Goal: Task Accomplishment & Management: Complete application form

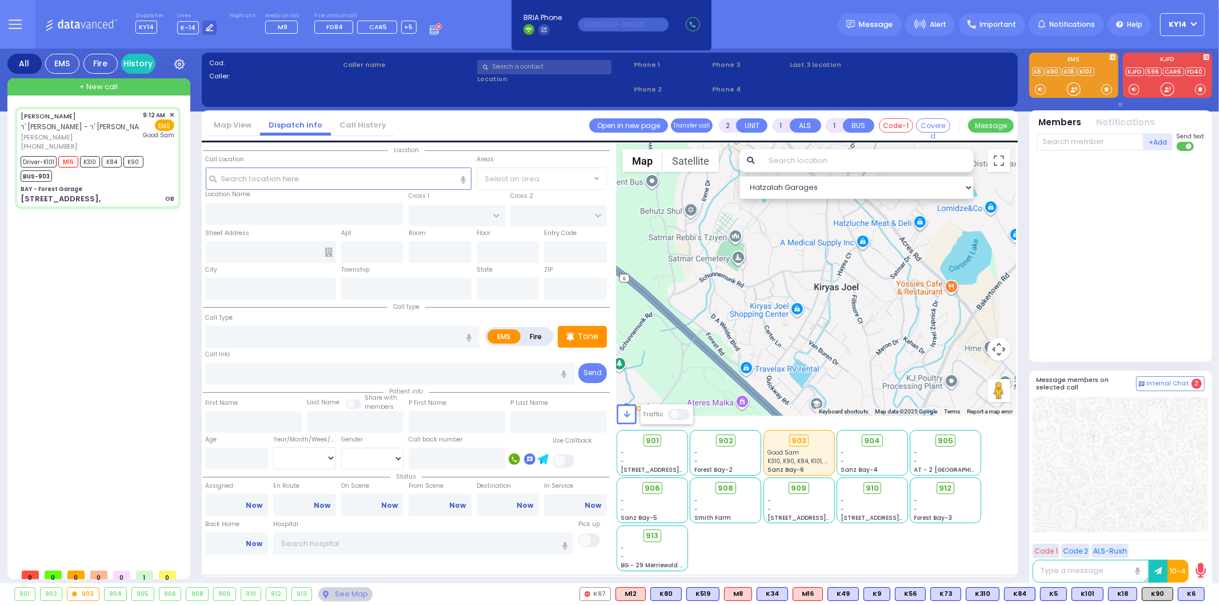
type input "6"
select select
type input "OB"
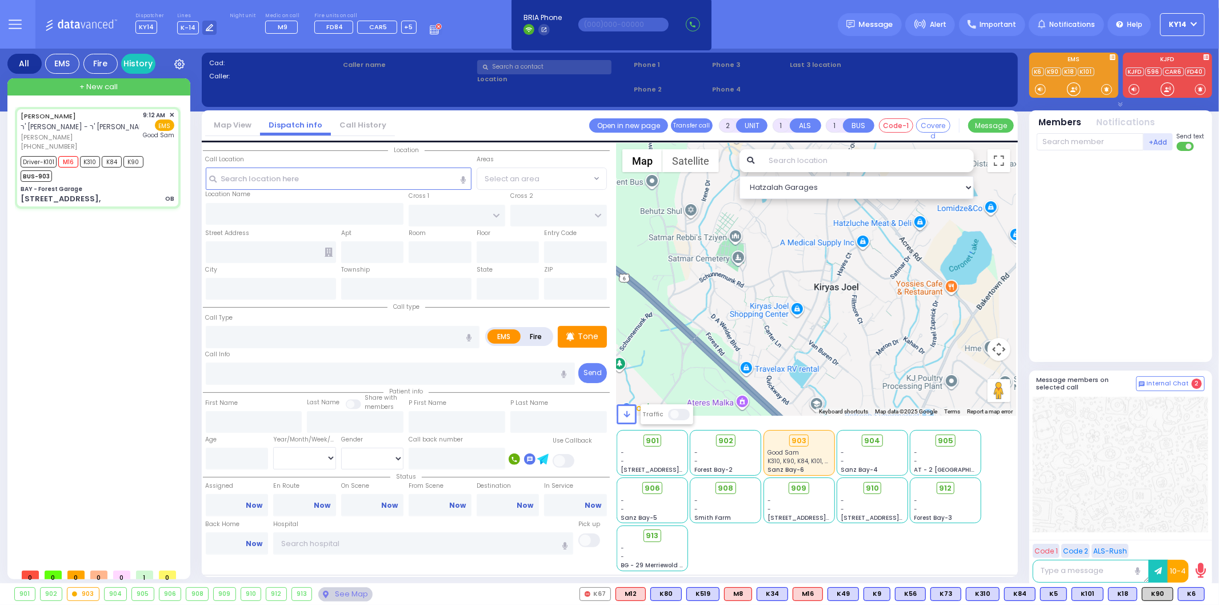
radio input "true"
type input "[PERSON_NAME]"
type input "Unknown"
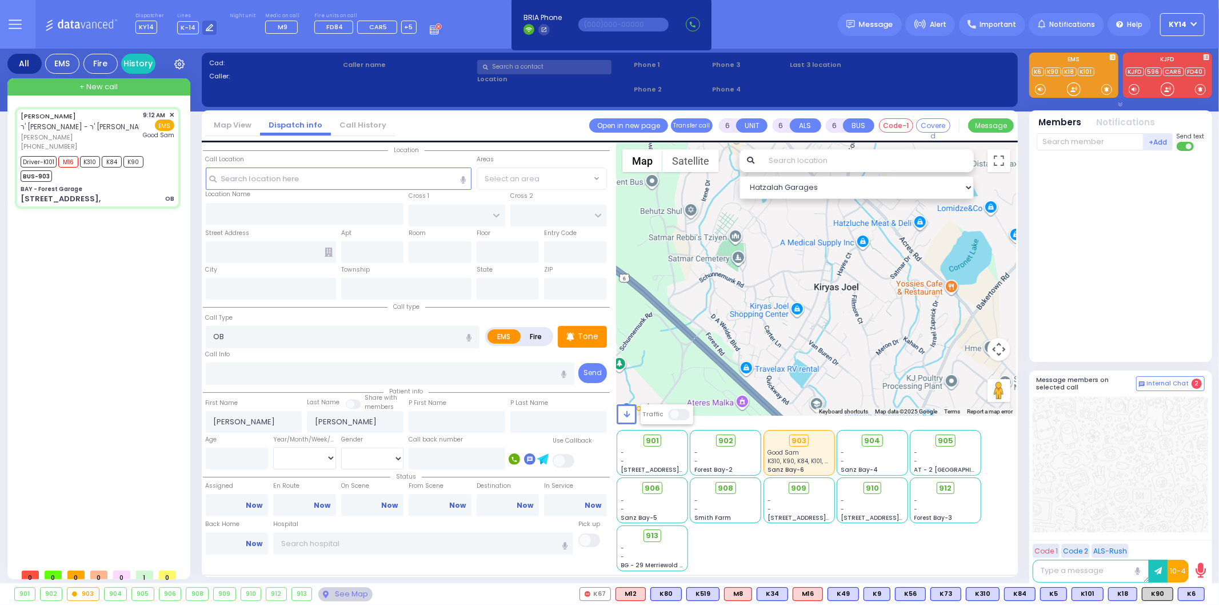
select select "Year"
type input "09:12"
type input "09:16"
type input "09:18"
type input "09:31"
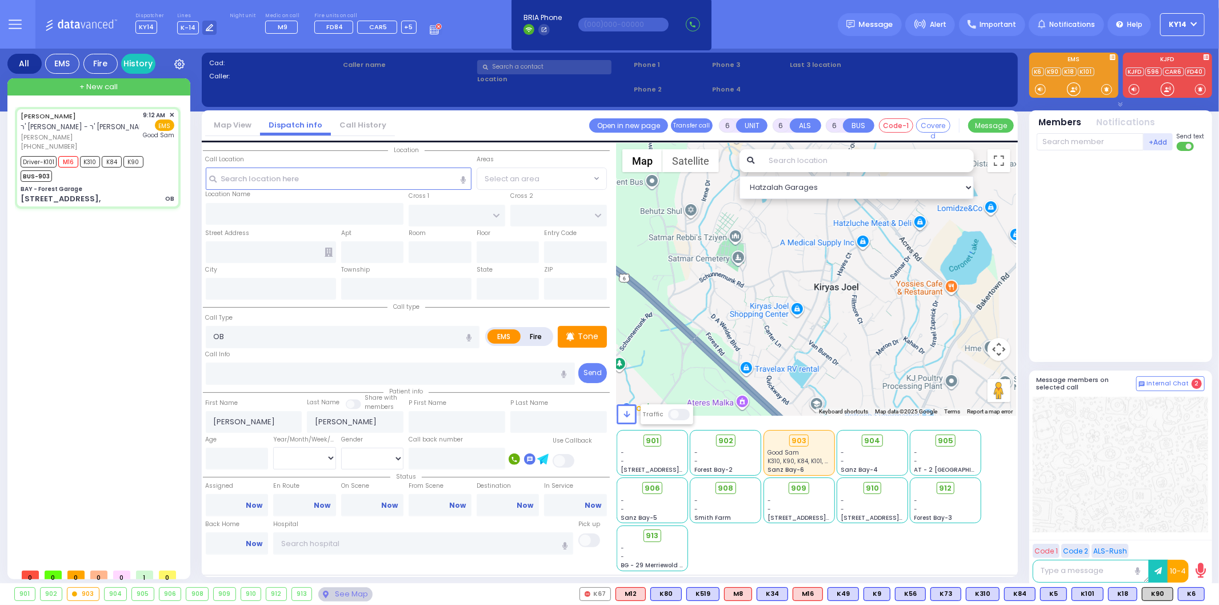
type input "[GEOGRAPHIC_DATA]"
select select "Hatzalah Garages"
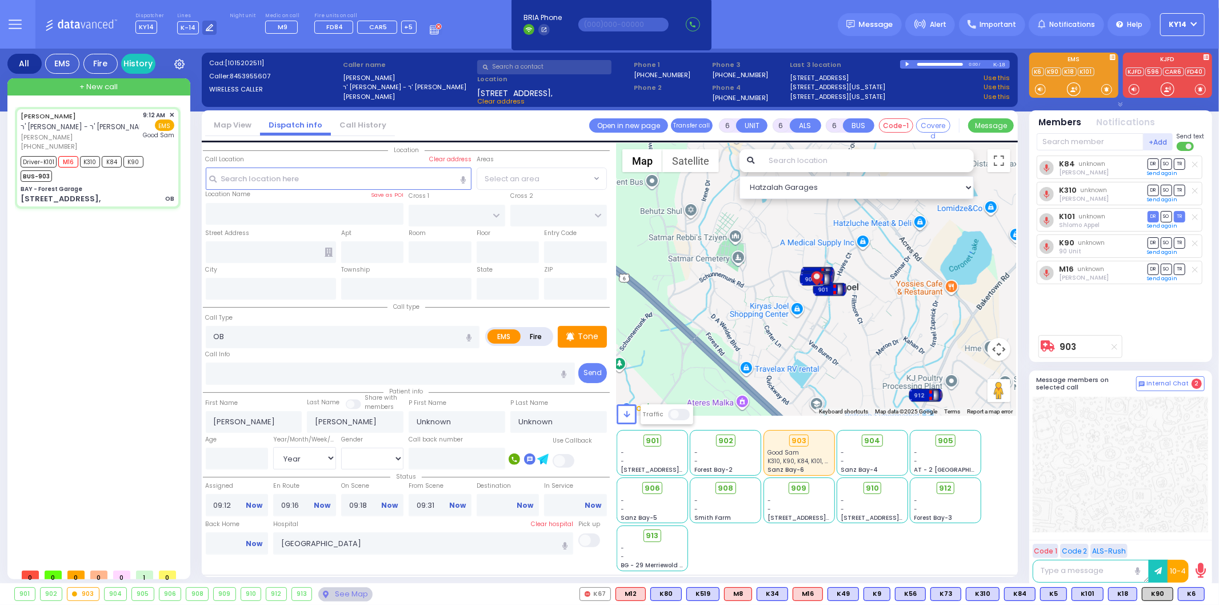
type input "BAY - Forest Garage"
type input "SANZ COURT"
type input "[PERSON_NAME] COURT"
type input "[STREET_ADDRESS],"
type input "Monroe"
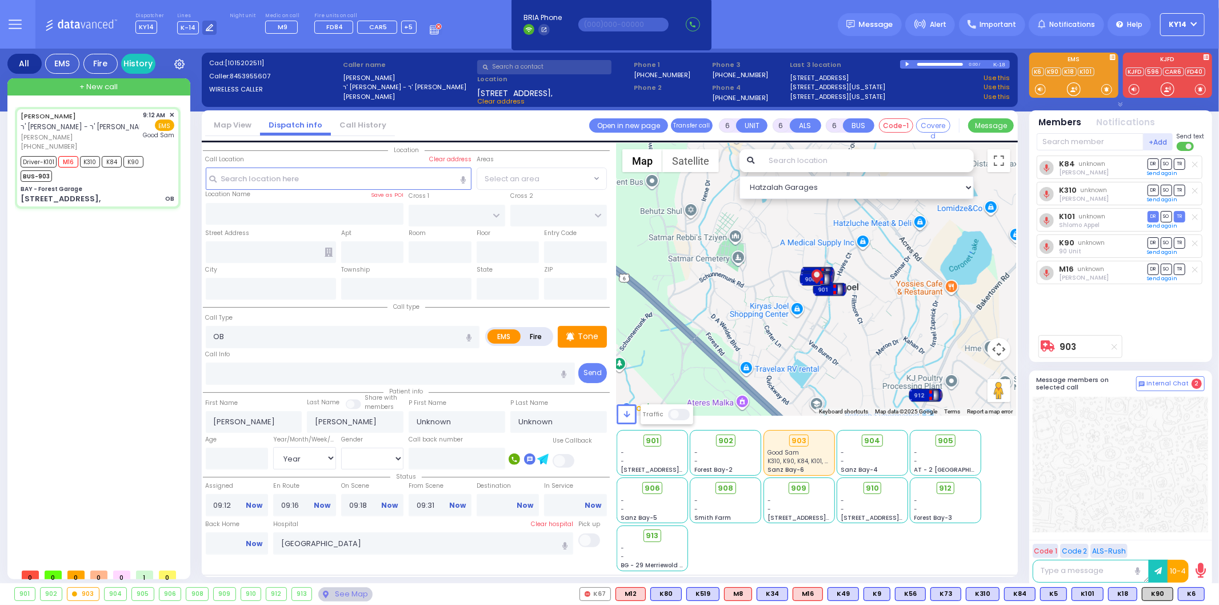
type input "[US_STATE]"
type input "10950"
select select "SECTION 2"
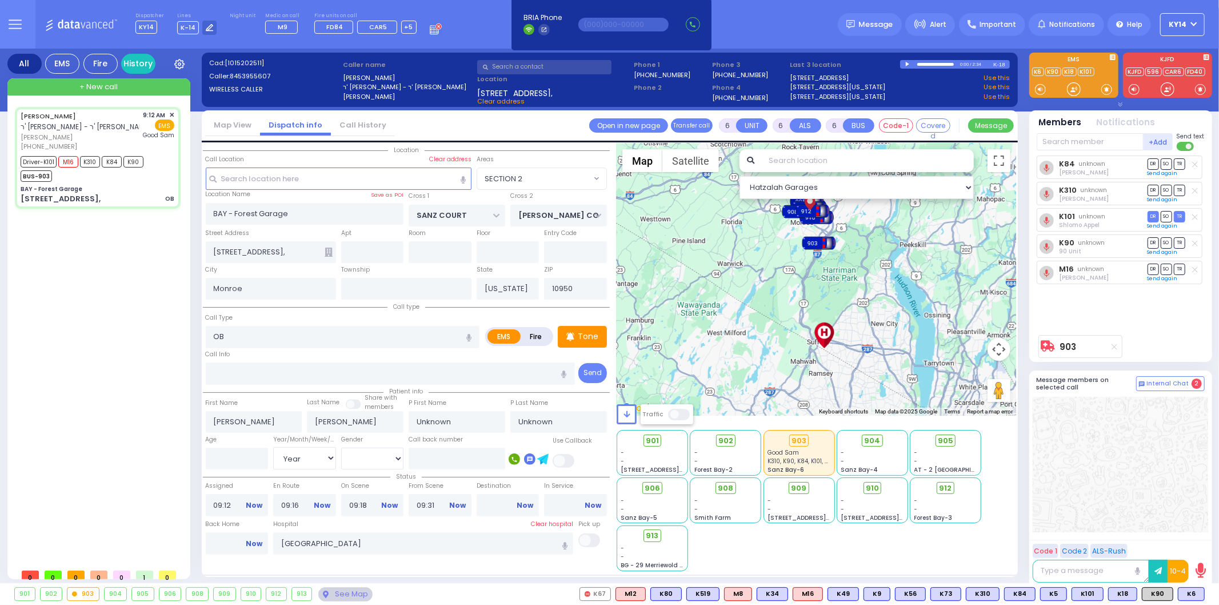
select select
radio input "true"
type input "[PERSON_NAME]"
type input "Levy"
type input "26"
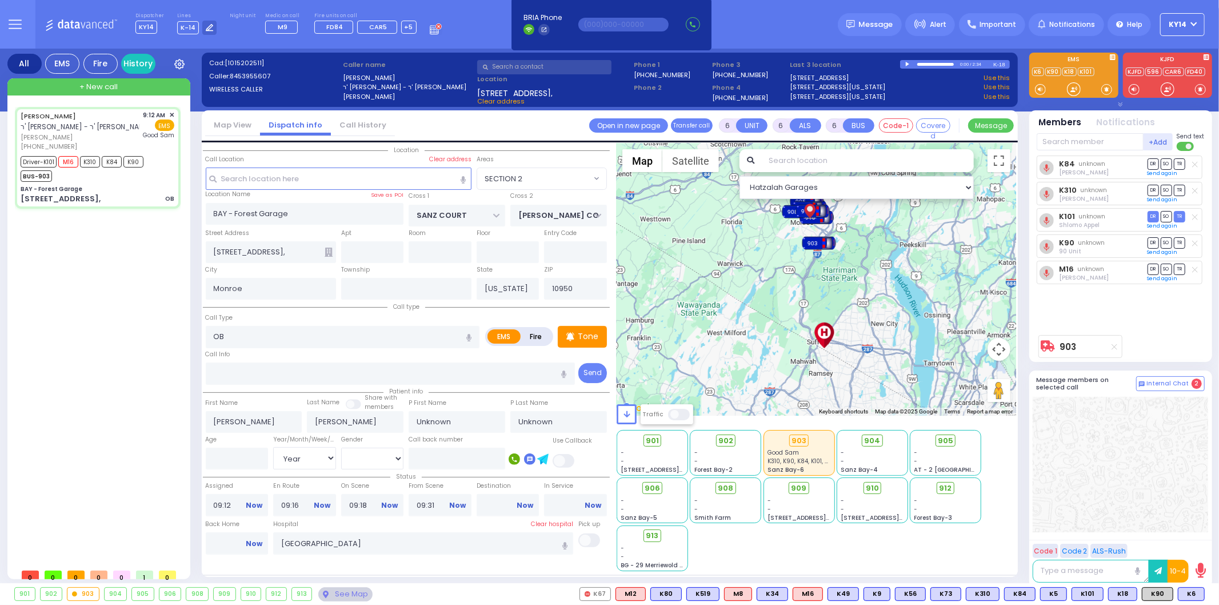
select select "Year"
select select "[DEMOGRAPHIC_DATA]"
select select "Hatzalah Garages"
select select "SECTION 2"
select select
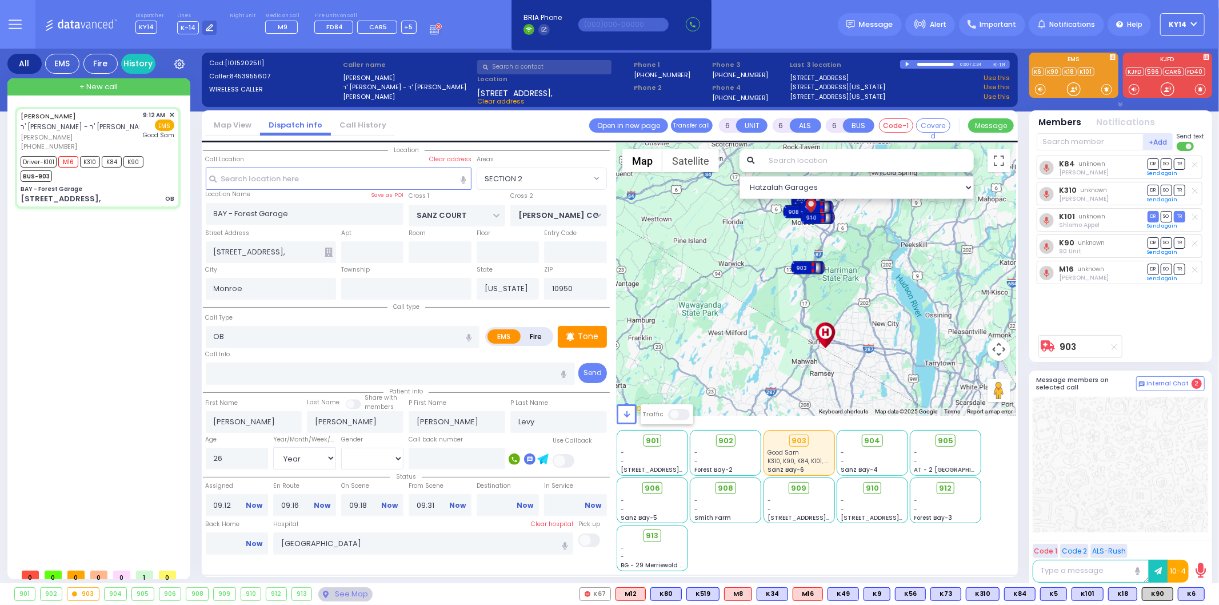
radio input "true"
select select "Year"
select select "[DEMOGRAPHIC_DATA]"
select select "Hatzalah Garages"
select select "SECTION 2"
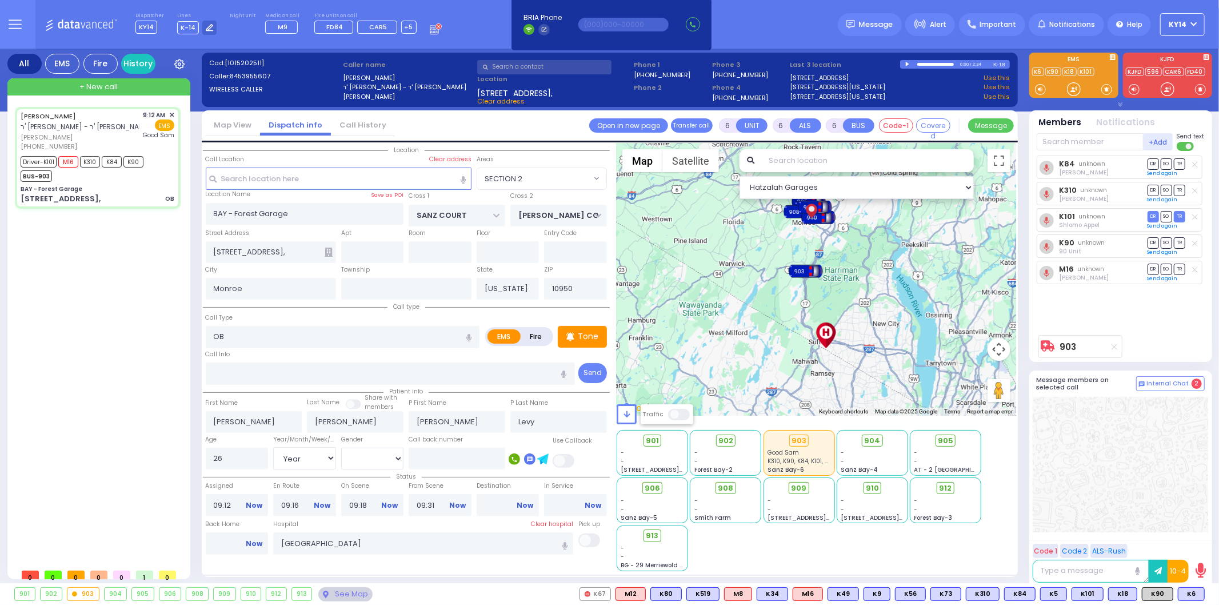
select select
radio input "true"
select select "Year"
select select "[DEMOGRAPHIC_DATA]"
select select "Hatzalah Garages"
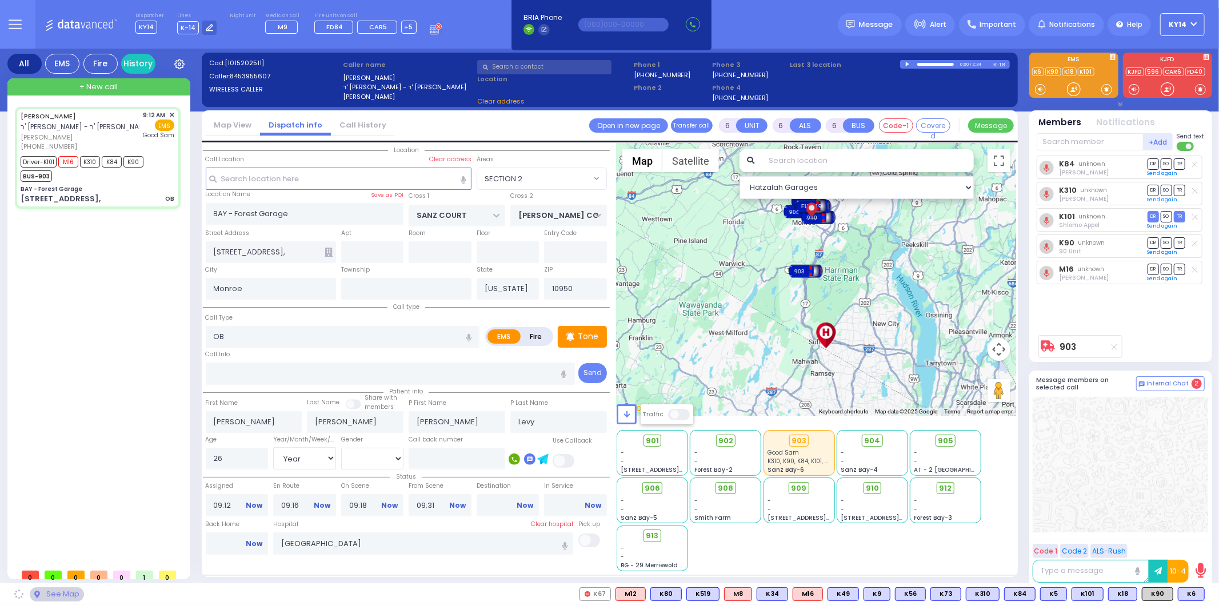
select select "SECTION 2"
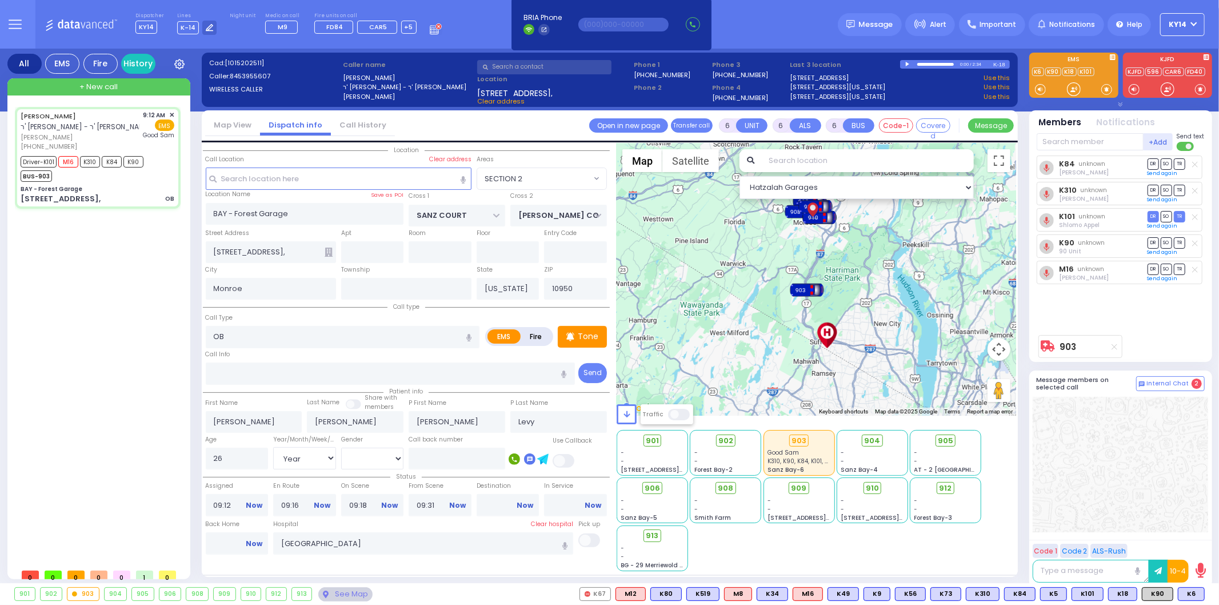
select select
radio input "true"
select select "Year"
select select "[DEMOGRAPHIC_DATA]"
select select "Hatzalah Garages"
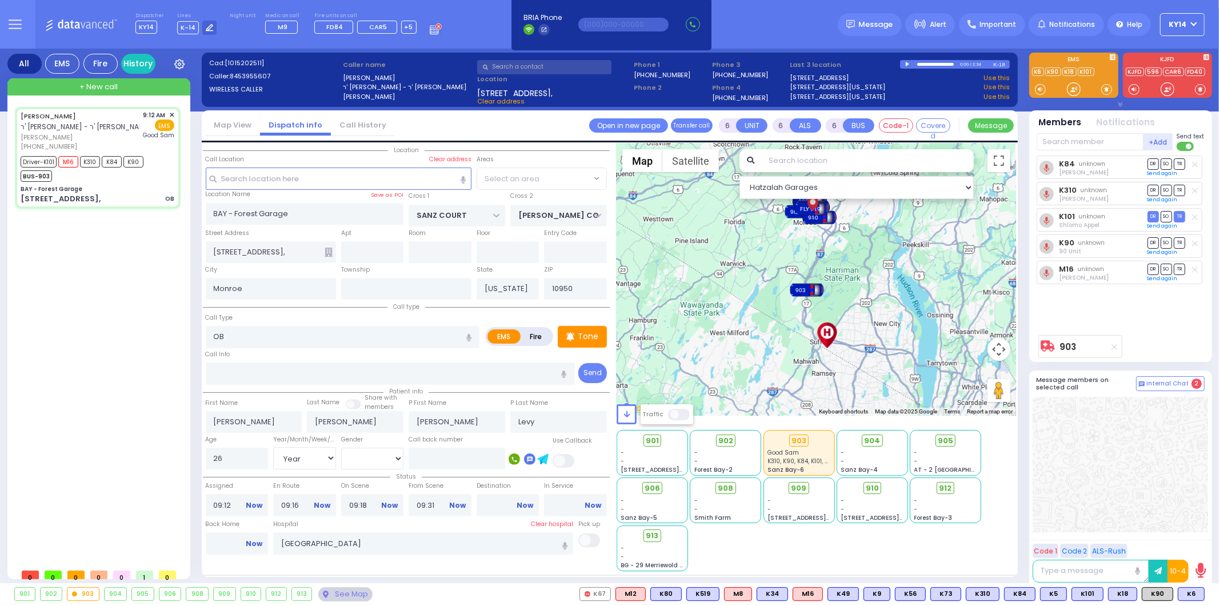
select select "SECTION 2"
select select
radio input "true"
select select "Year"
select select "[DEMOGRAPHIC_DATA]"
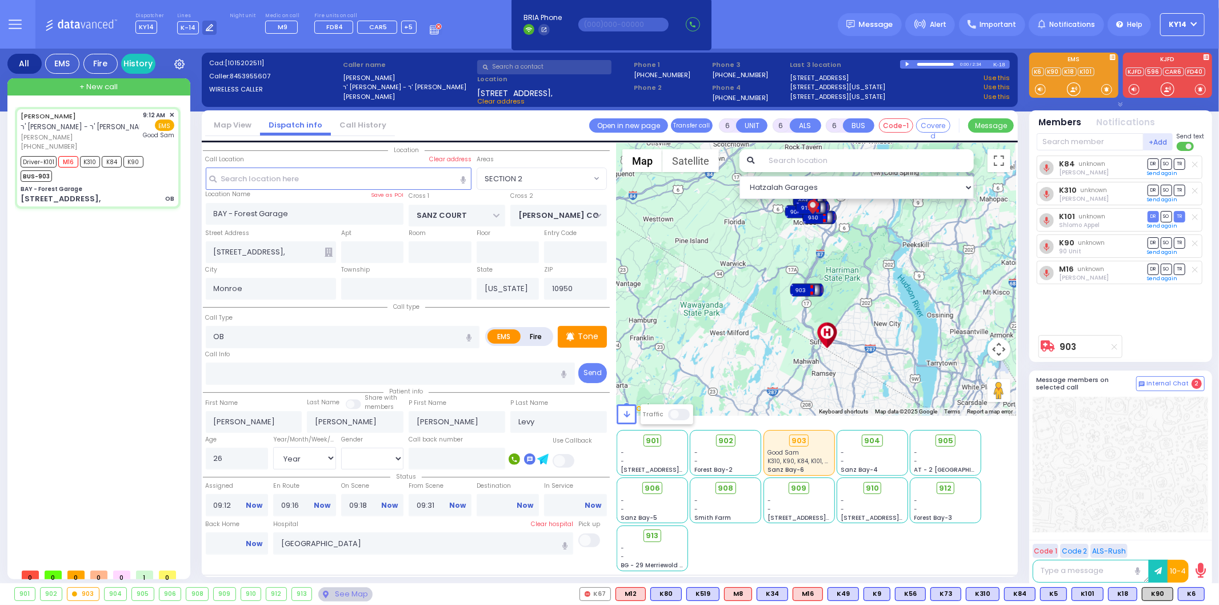
select select "Hatzalah Garages"
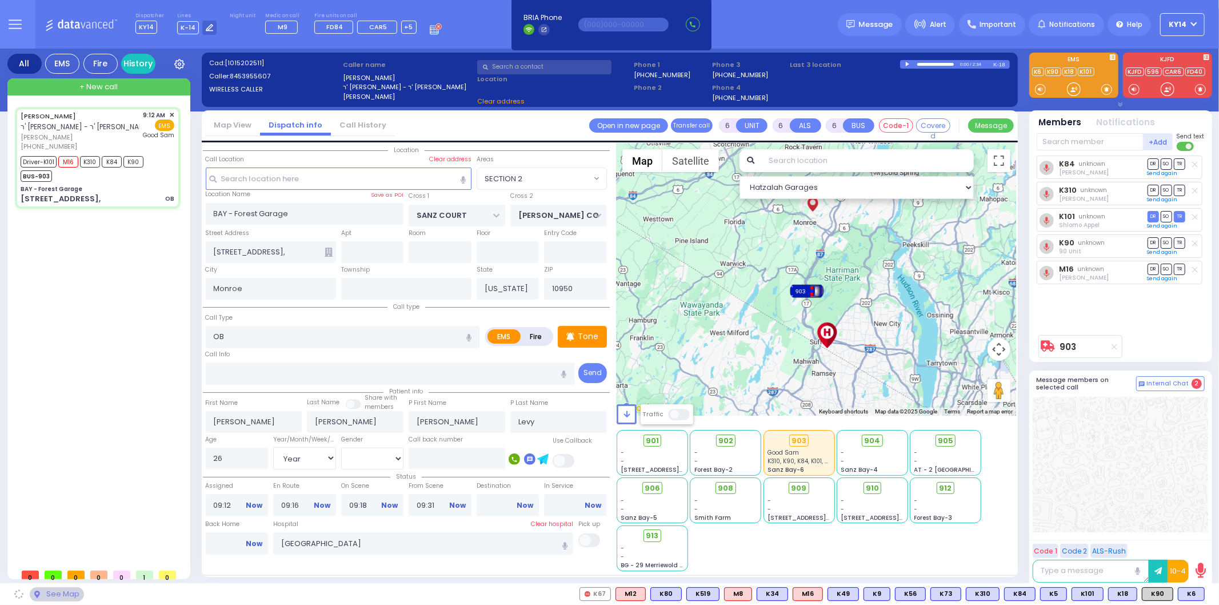
select select "SECTION 2"
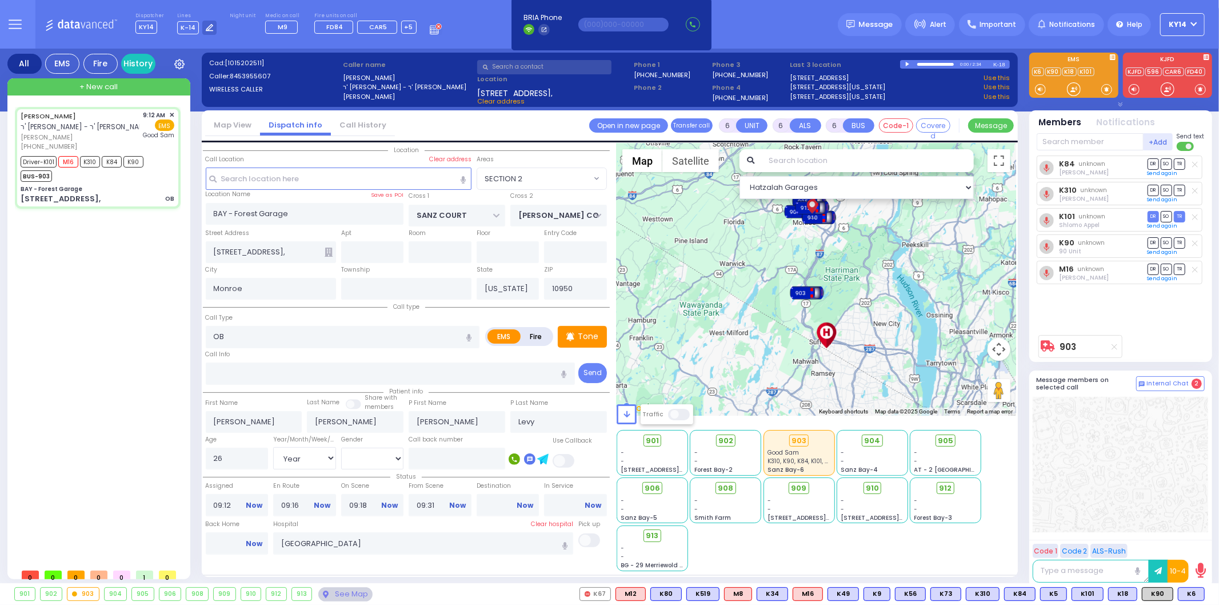
select select
radio input "true"
select select "Year"
select select "[DEMOGRAPHIC_DATA]"
select select "Hatzalah Garages"
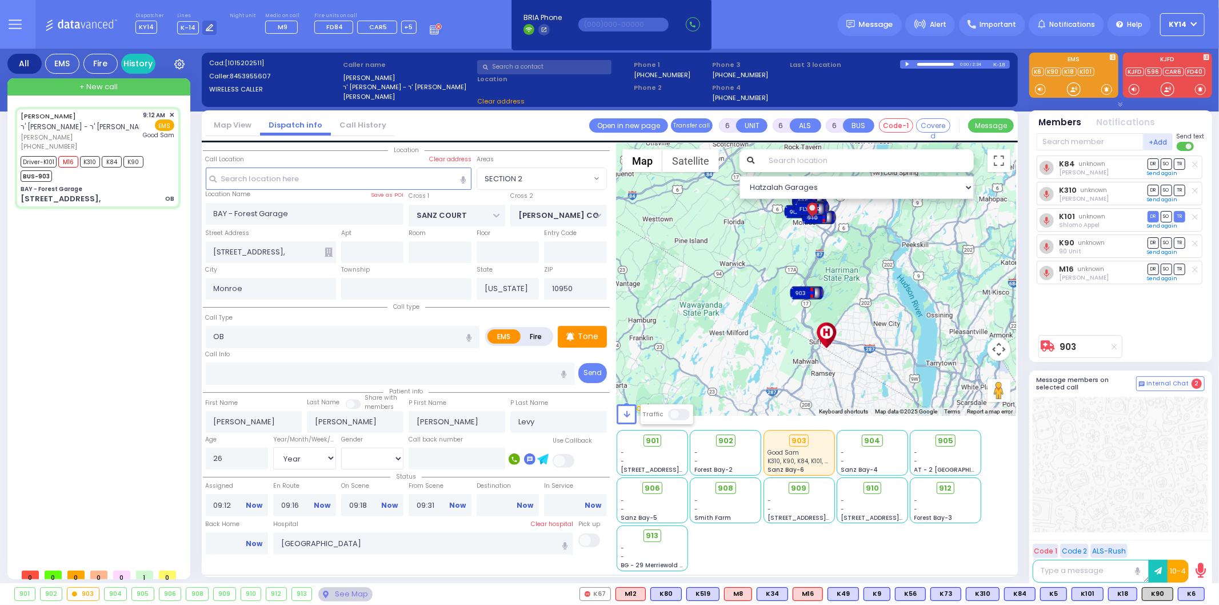
select select "SECTION 2"
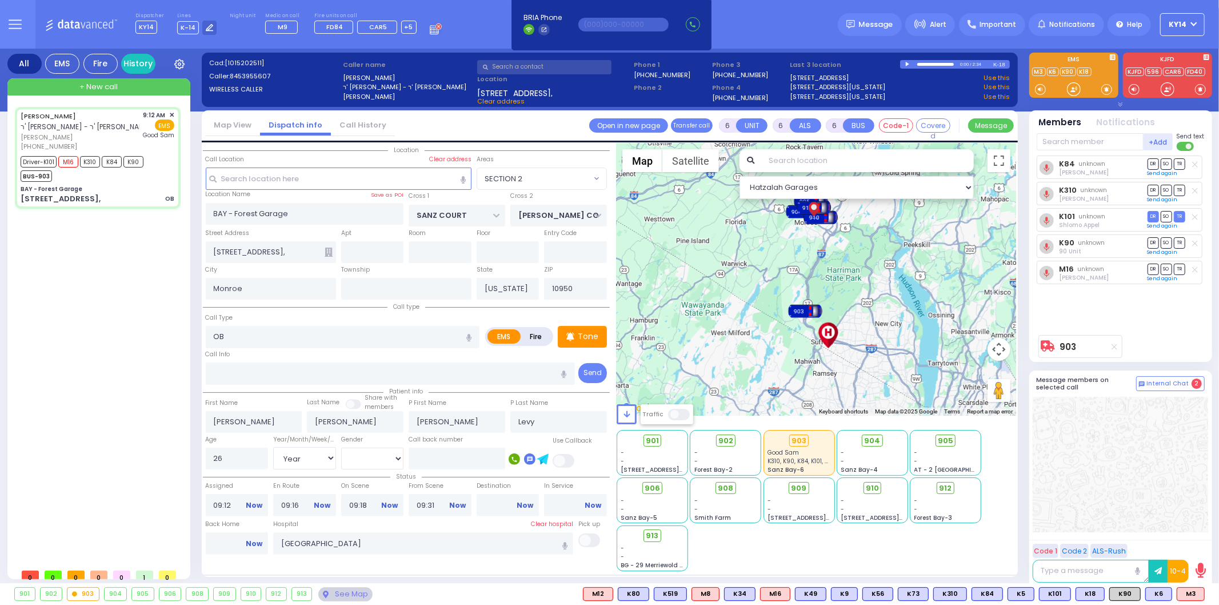
select select
radio input "true"
select select "Year"
select select "[DEMOGRAPHIC_DATA]"
select select "Hatzalah Garages"
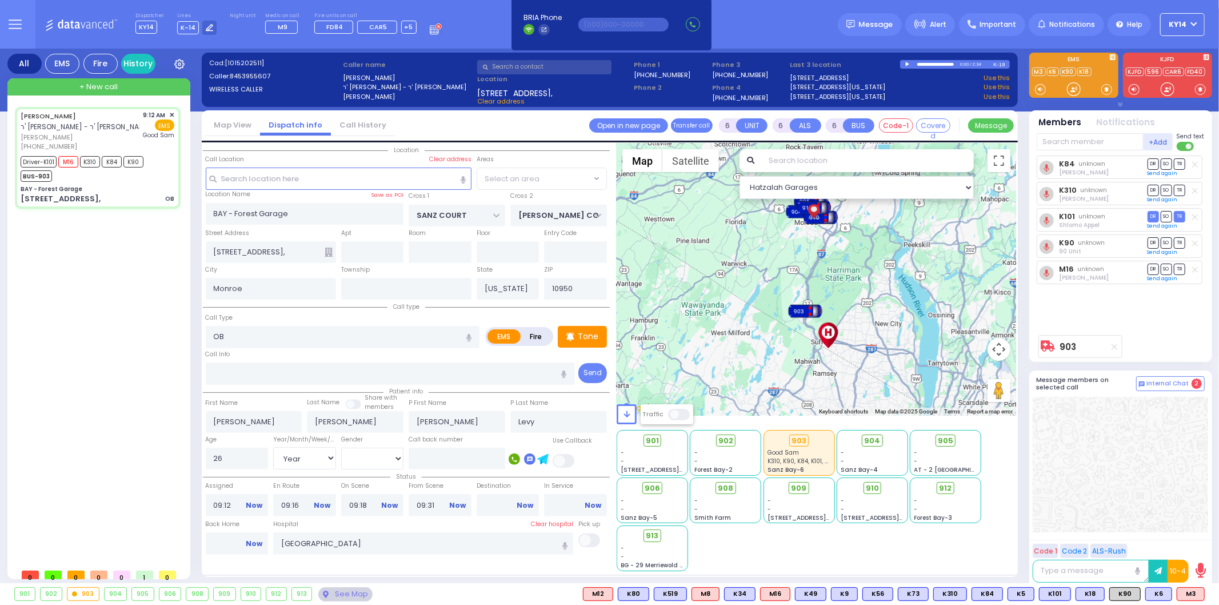
select select "SECTION 2"
select select
radio input "true"
select select "Year"
select select "[DEMOGRAPHIC_DATA]"
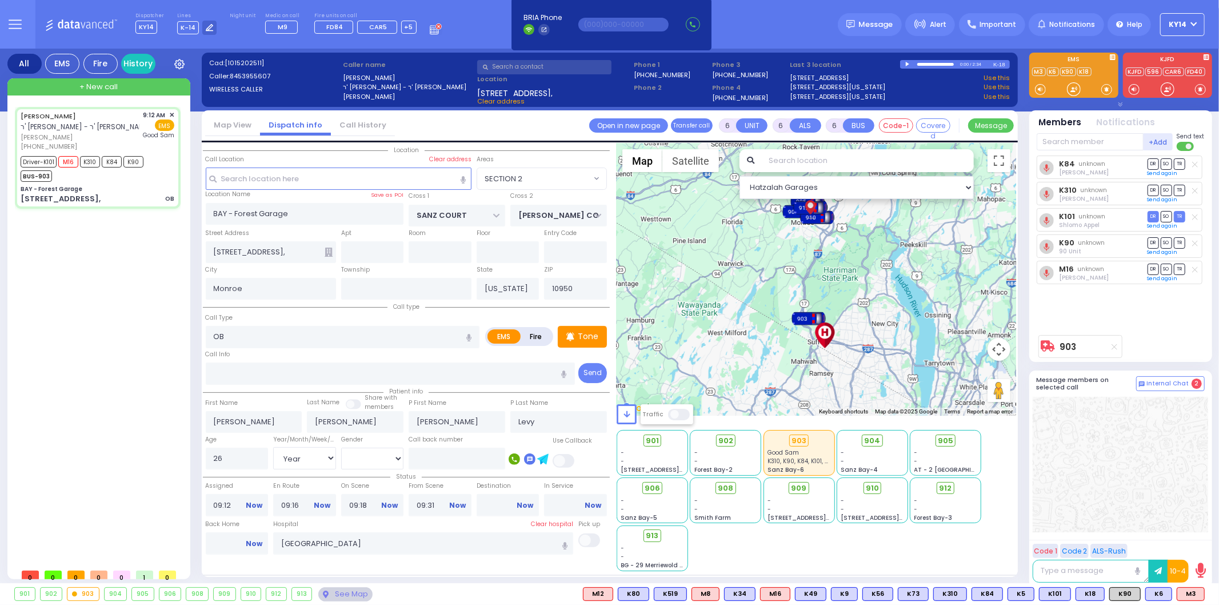
select select "Hatzalah Garages"
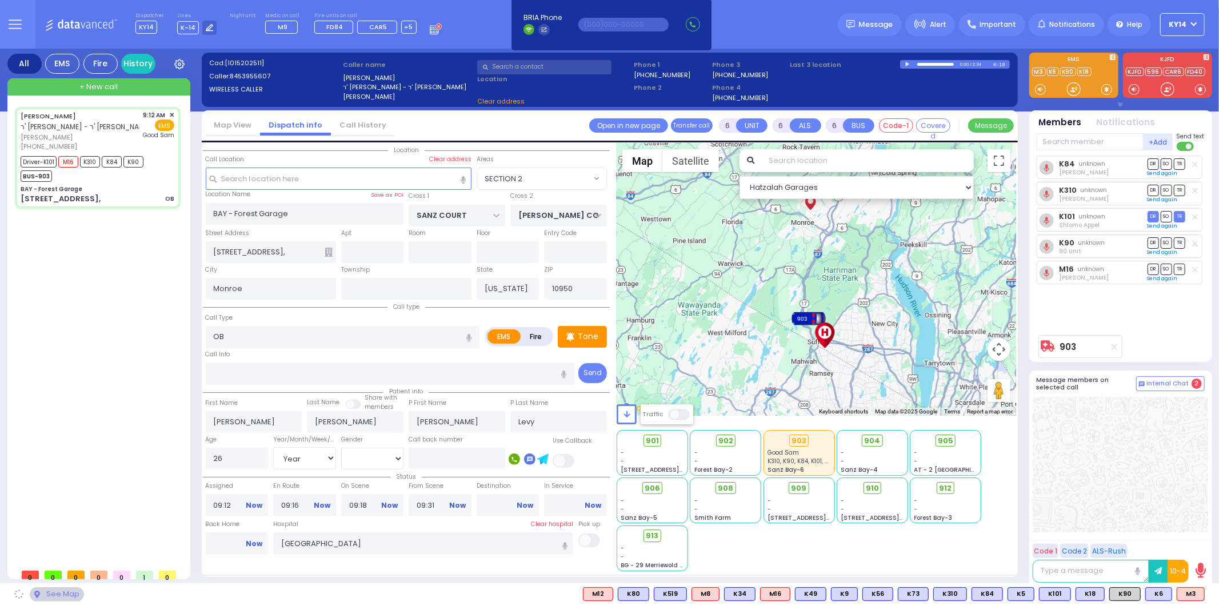
select select "SECTION 2"
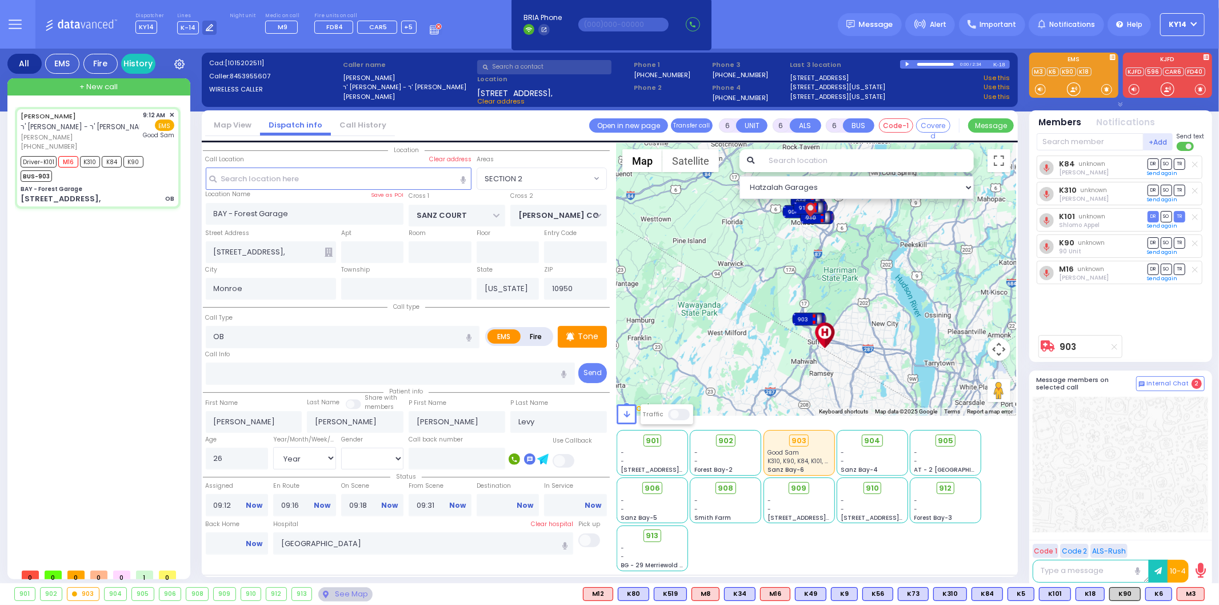
select select
radio input "true"
select select "Year"
select select "[DEMOGRAPHIC_DATA]"
select select "Hatzalah Garages"
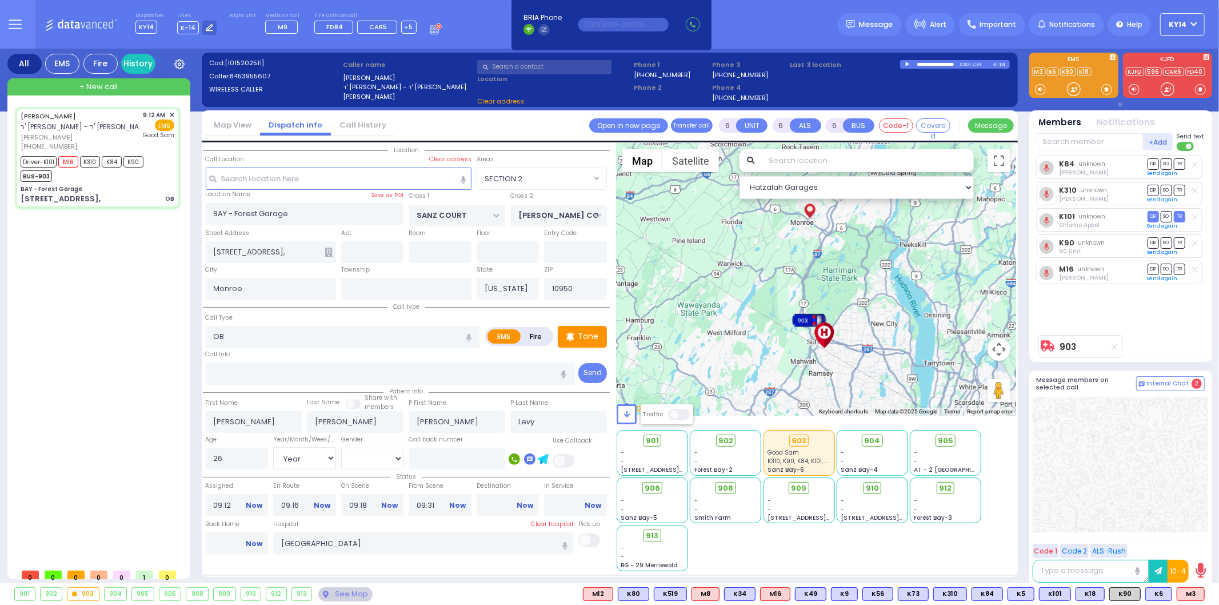
select select "SECTION 2"
select select
radio input "true"
select select "Year"
select select "[DEMOGRAPHIC_DATA]"
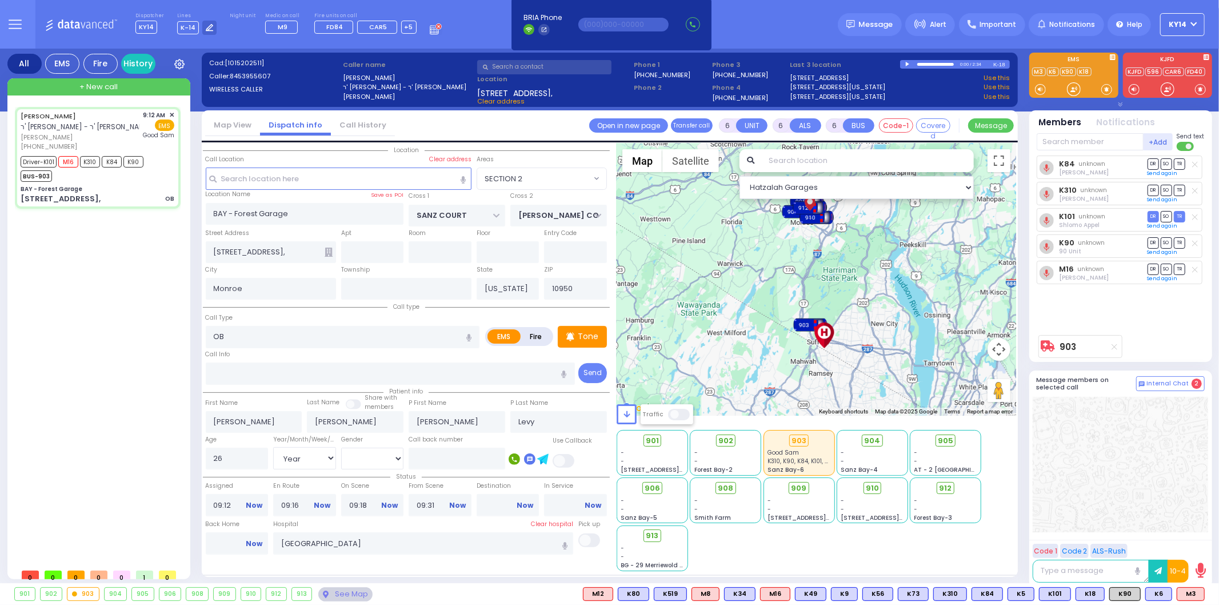
select select "Hatzalah Garages"
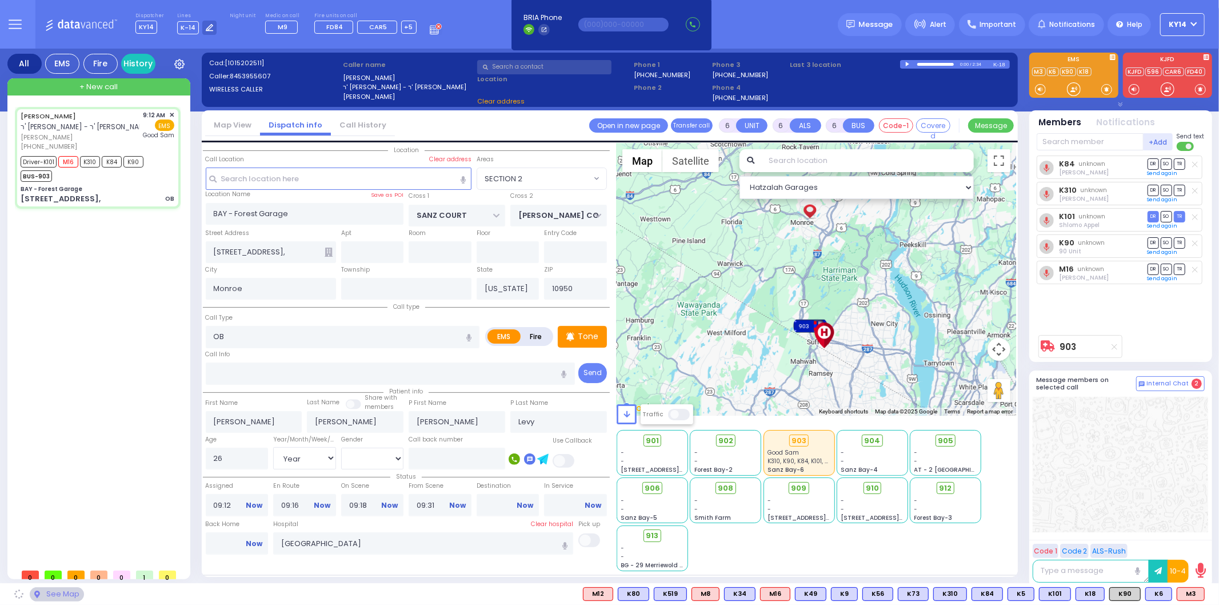
select select "SECTION 2"
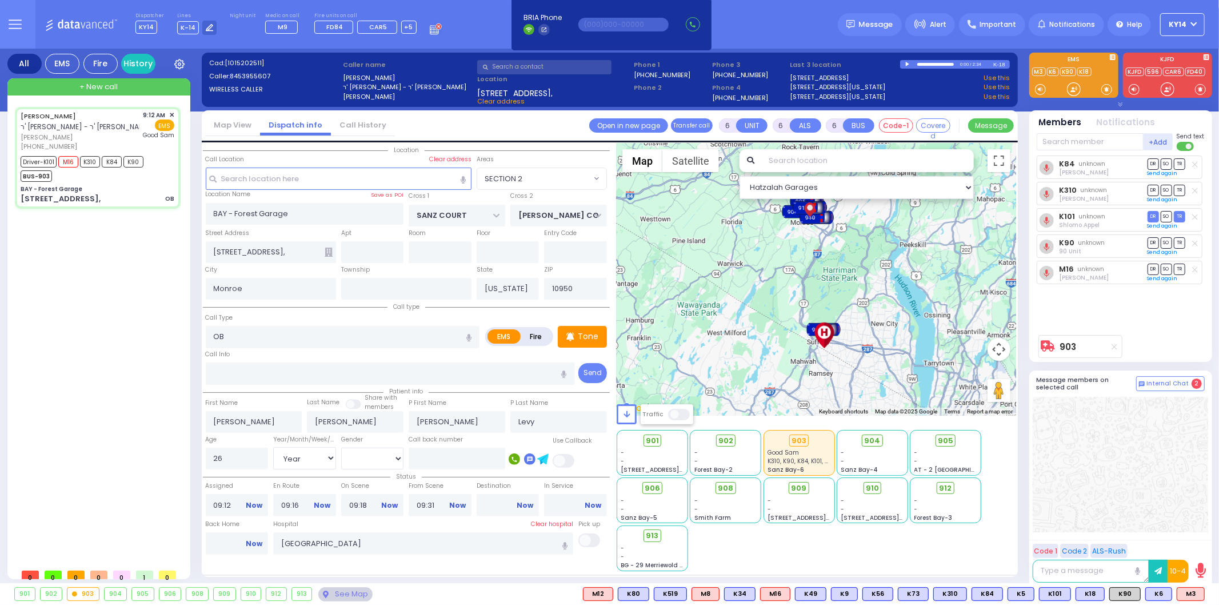
select select
radio input "true"
select select "Year"
select select "[DEMOGRAPHIC_DATA]"
select select "Hatzalah Garages"
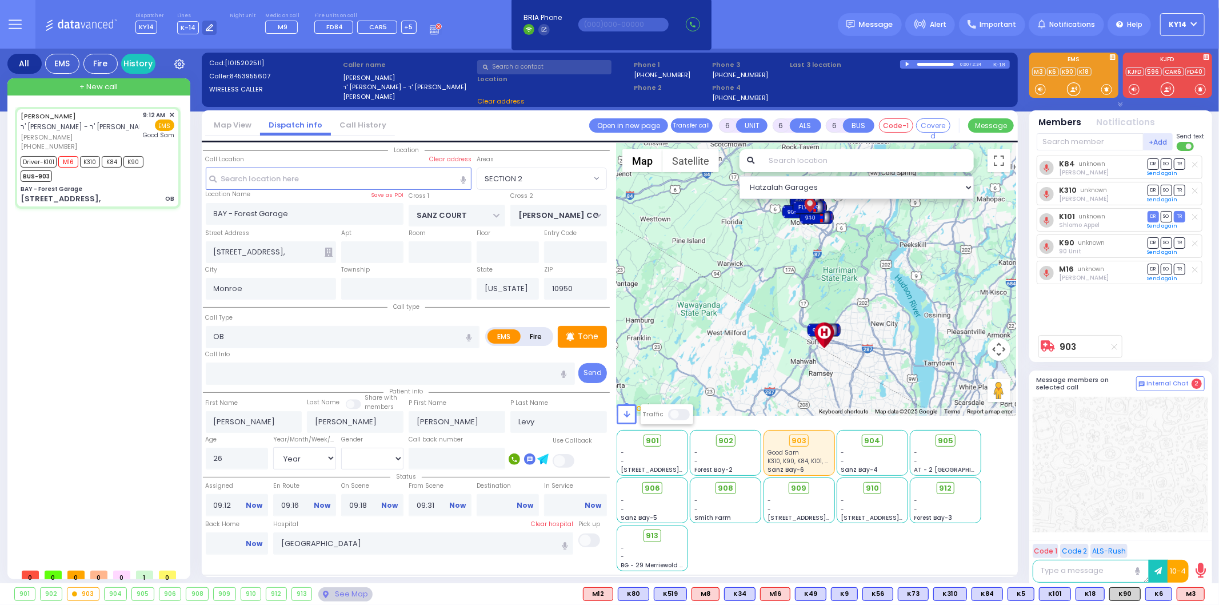
select select "SECTION 2"
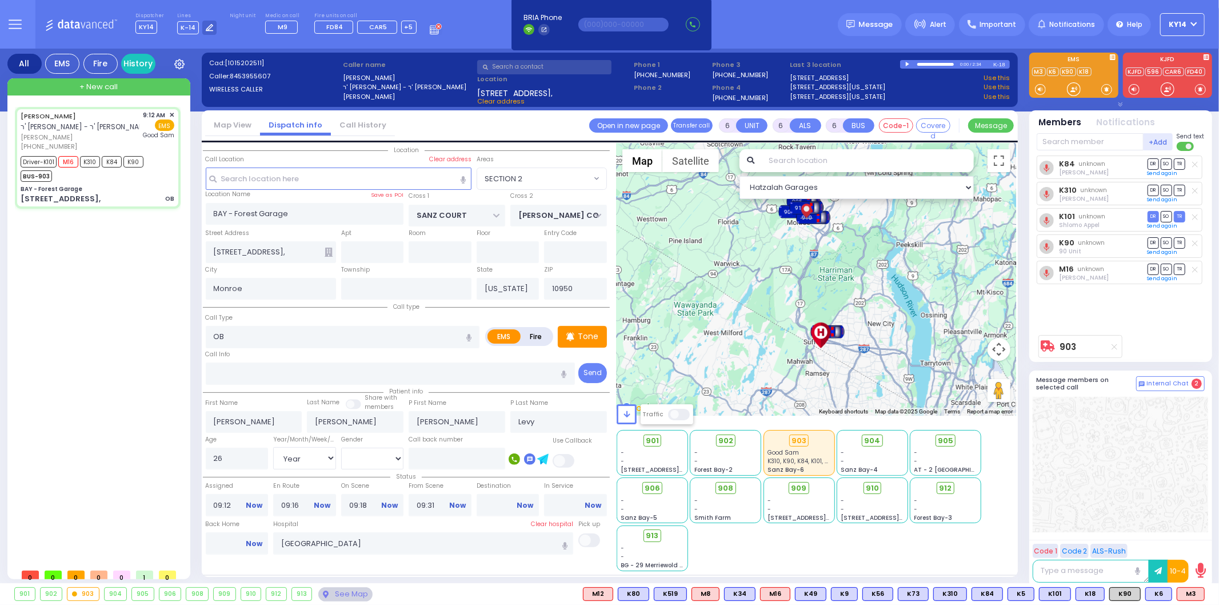
select select
radio input "true"
select select "Year"
select select "[DEMOGRAPHIC_DATA]"
select select "Hatzalah Garages"
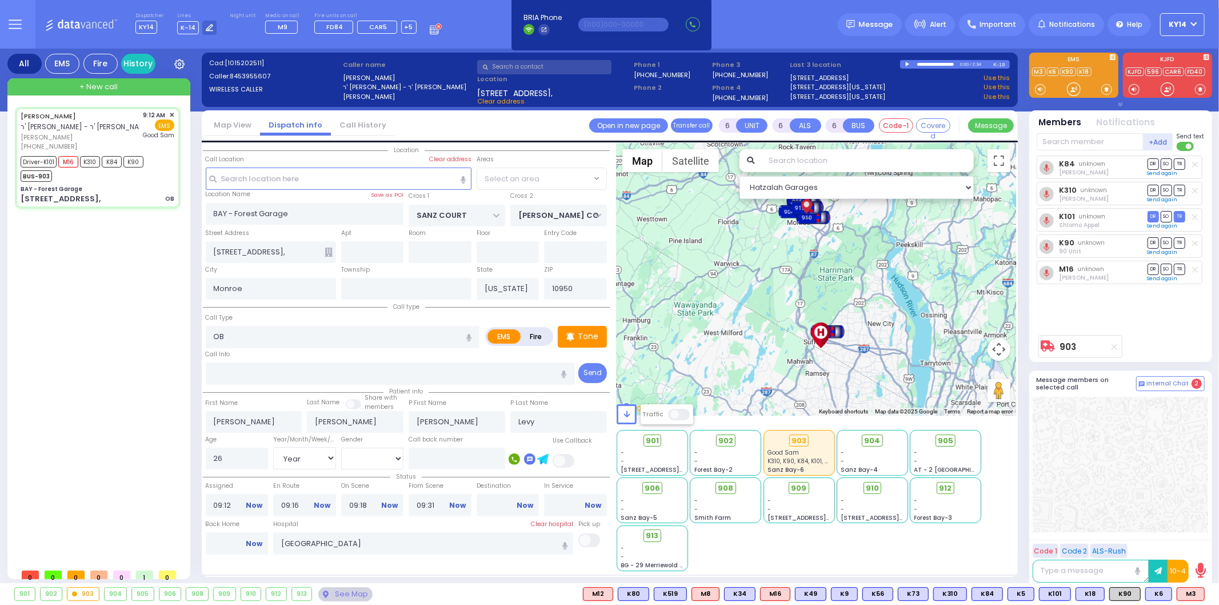
select select "SECTION 2"
select select
radio input "true"
select select "Year"
select select "[DEMOGRAPHIC_DATA]"
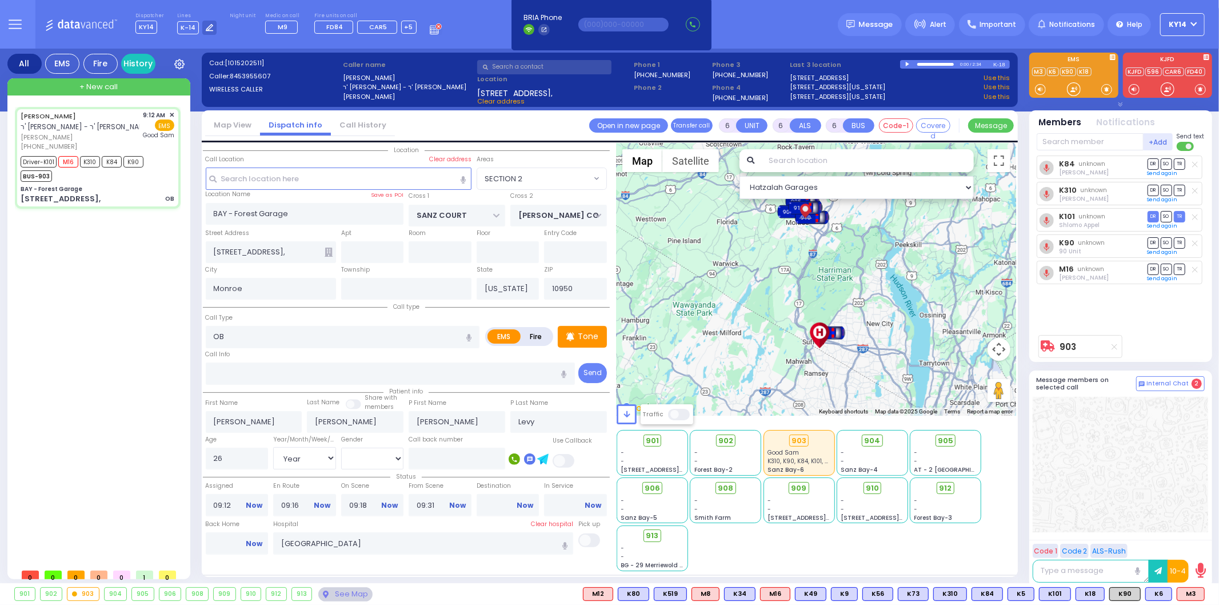
select select "Hatzalah Garages"
select select "SECTION 2"
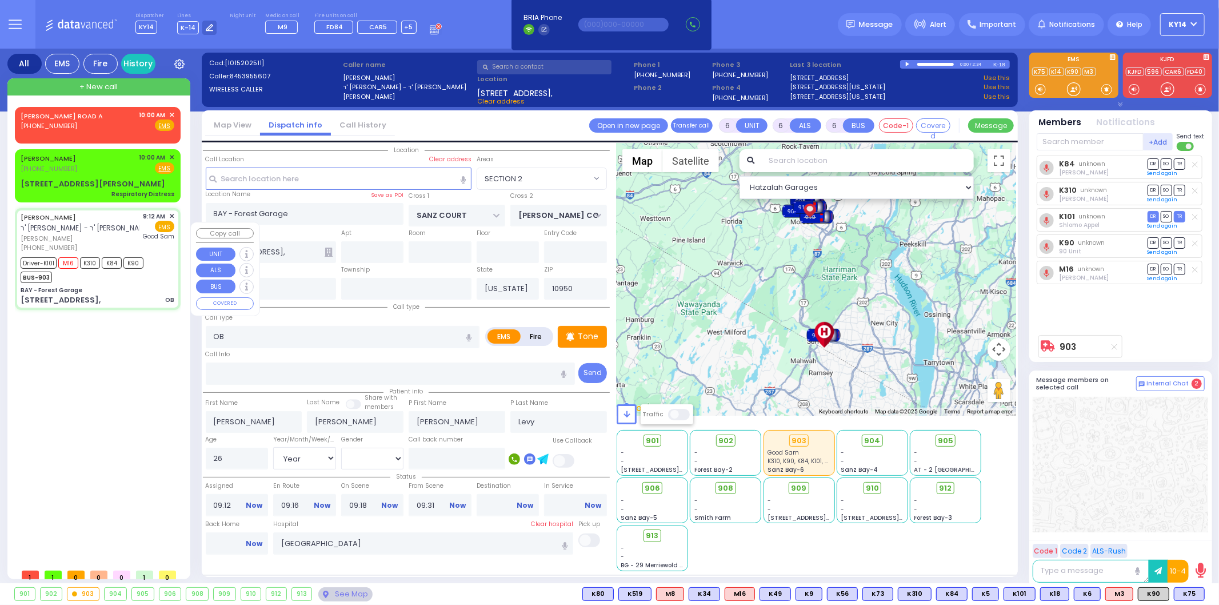
select select
radio input "true"
select select "Year"
select select "[DEMOGRAPHIC_DATA]"
select select "Hatzalah Garages"
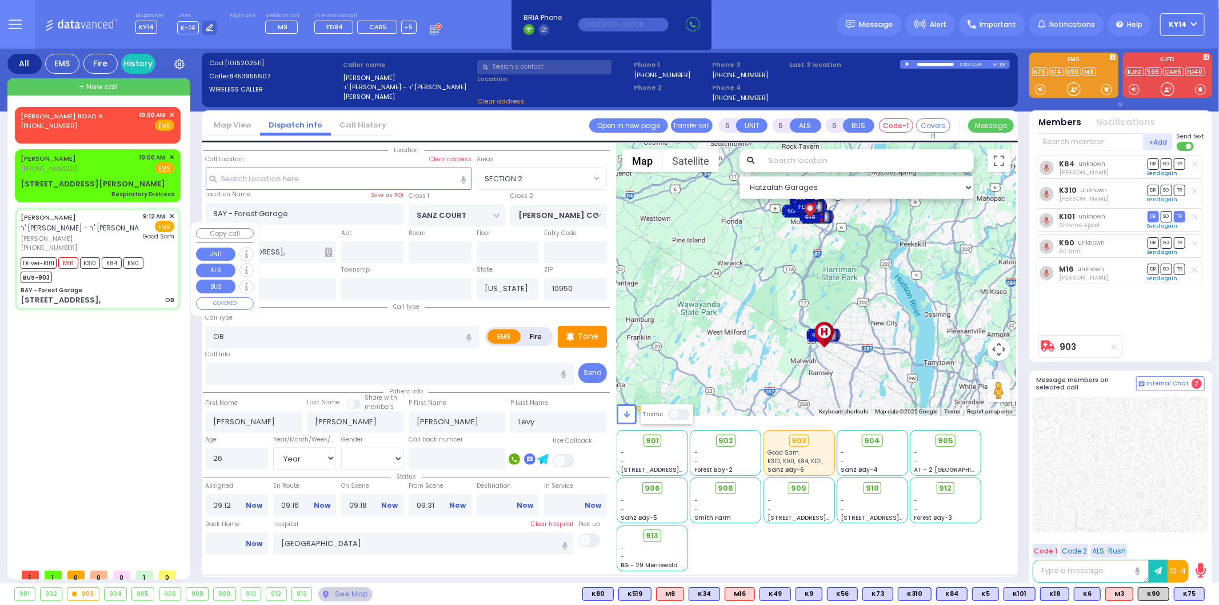
select select "SECTION 2"
select select
radio input "true"
select select "Year"
select select "[DEMOGRAPHIC_DATA]"
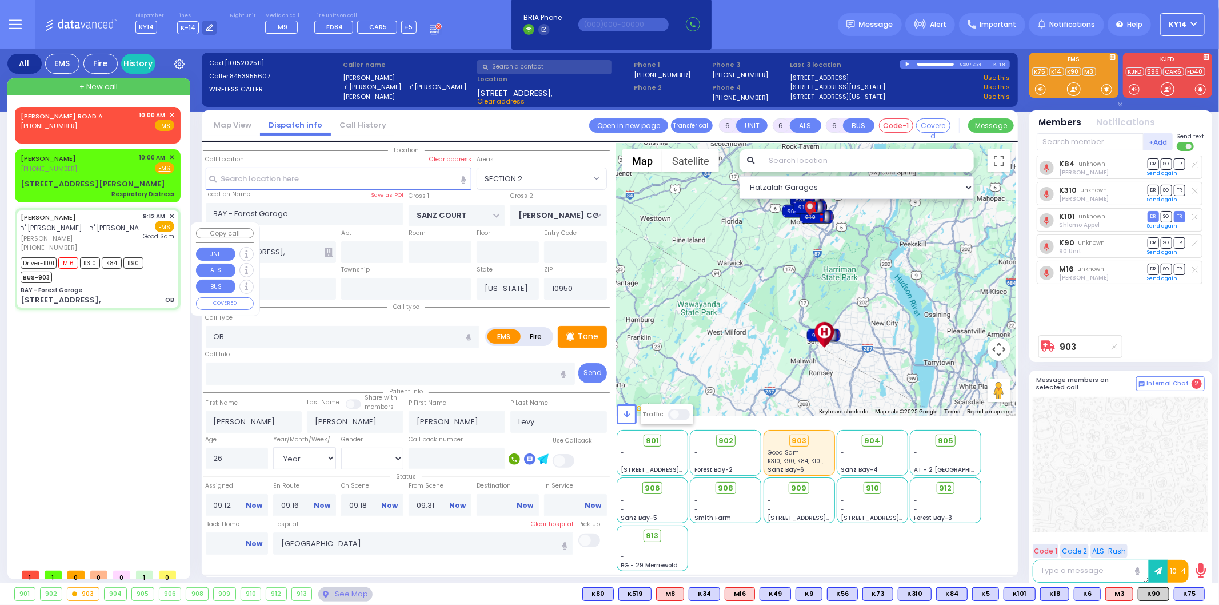
select select "Hatzalah Garages"
select select "SECTION 2"
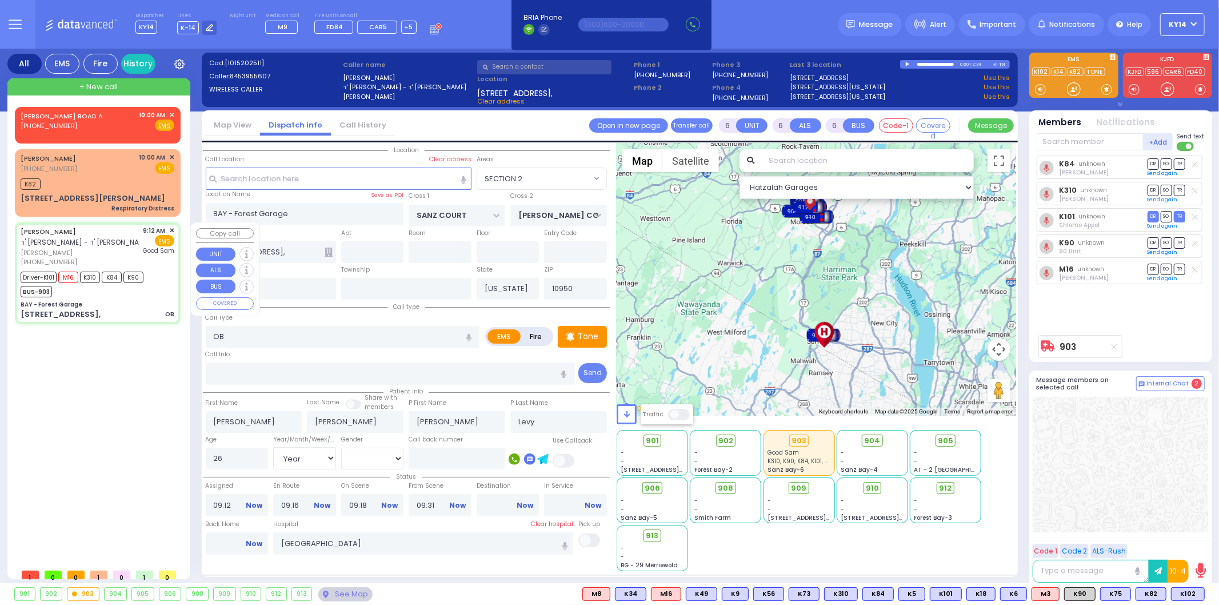
select select
radio input "true"
select select "Year"
select select "[DEMOGRAPHIC_DATA]"
select select "Hatzalah Garages"
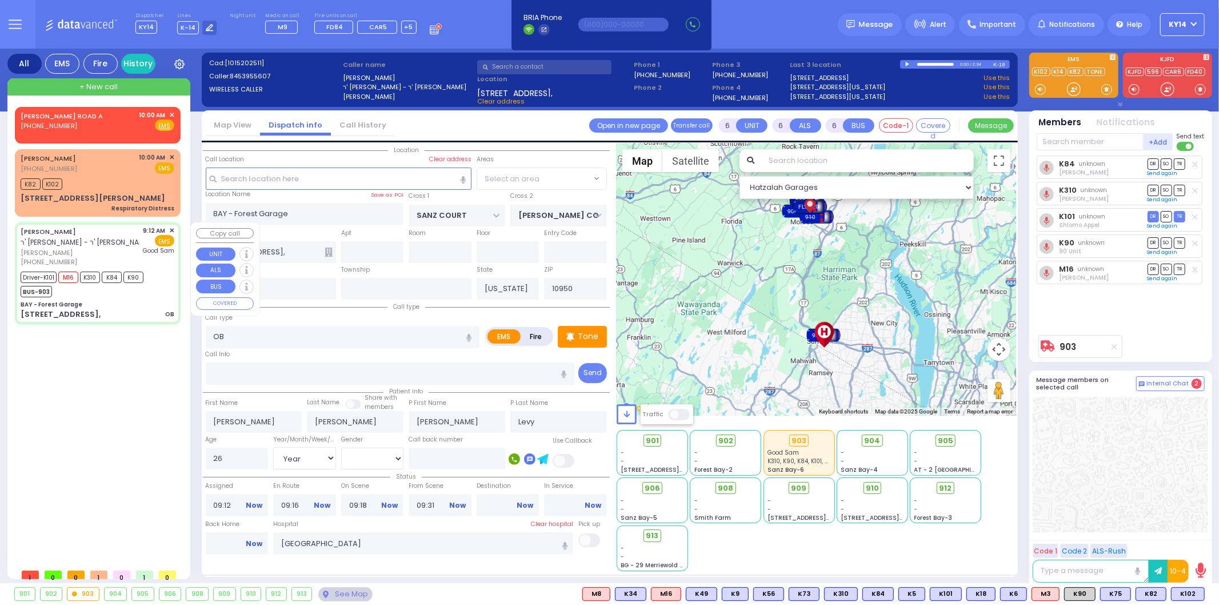
select select "SECTION 2"
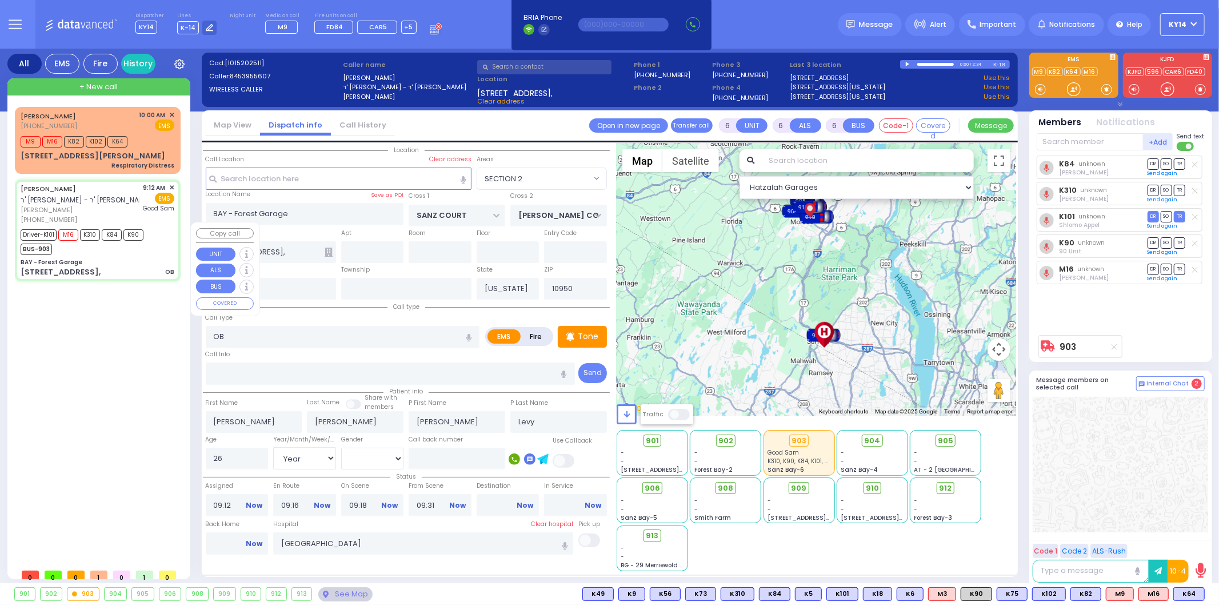
select select
radio input "true"
select select "Year"
select select "[DEMOGRAPHIC_DATA]"
select select "Hatzalah Garages"
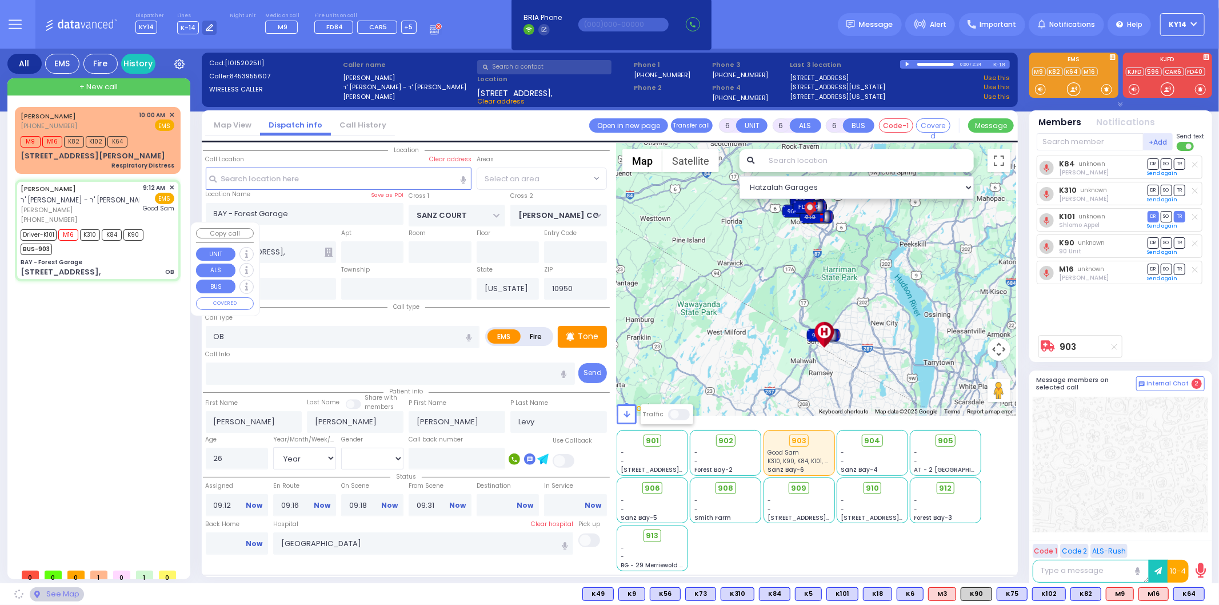
select select "SECTION 2"
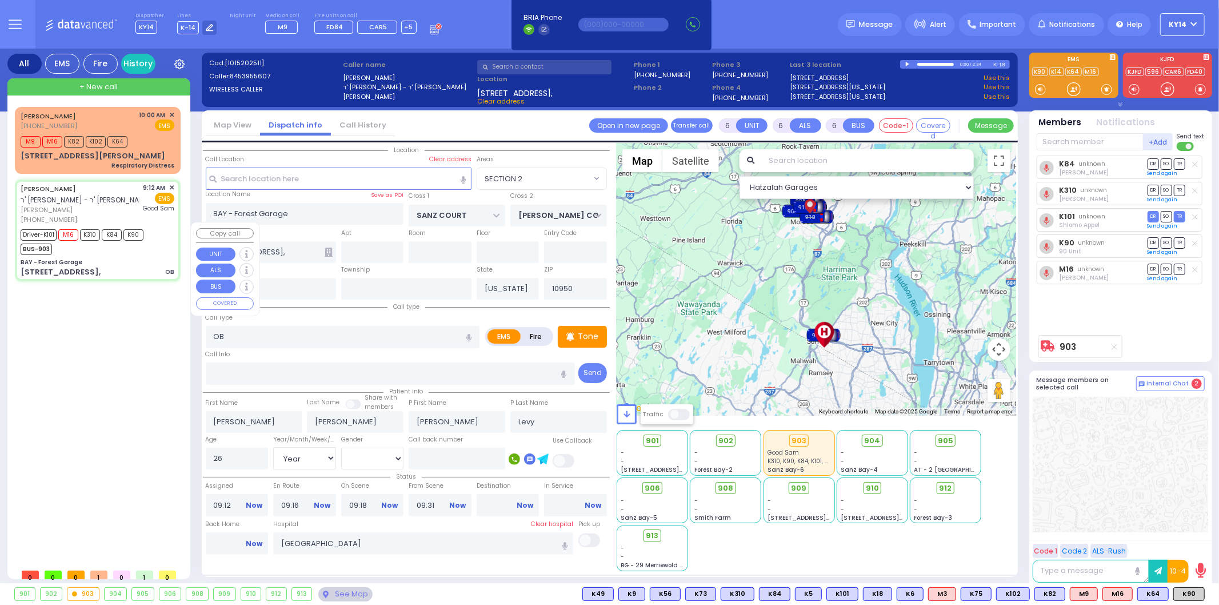
select select
radio input "true"
select select "Year"
select select "[DEMOGRAPHIC_DATA]"
select select "Hatzalah Garages"
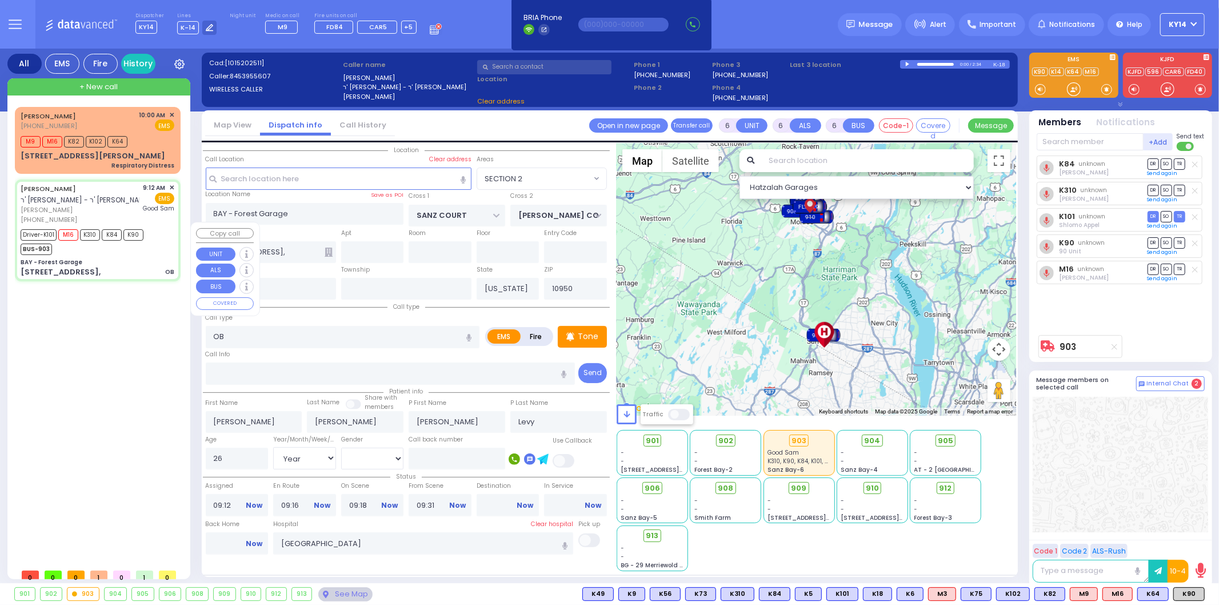
select select "SECTION 2"
select select
radio input "true"
select select "Year"
select select "[DEMOGRAPHIC_DATA]"
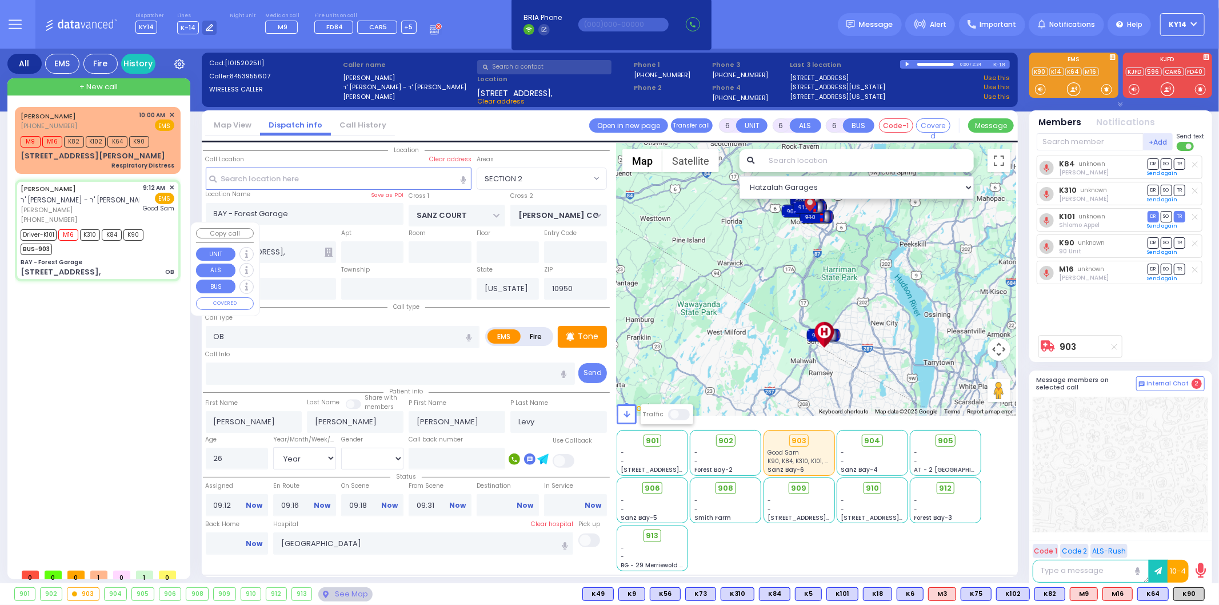
select select "Hatzalah Garages"
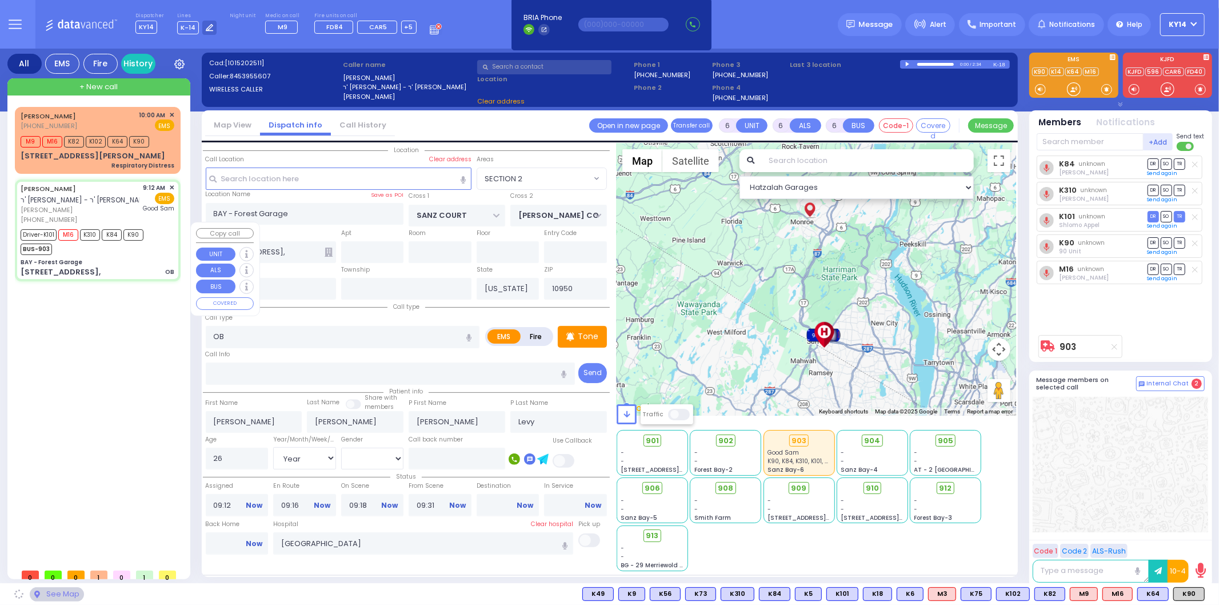
select select "SECTION 2"
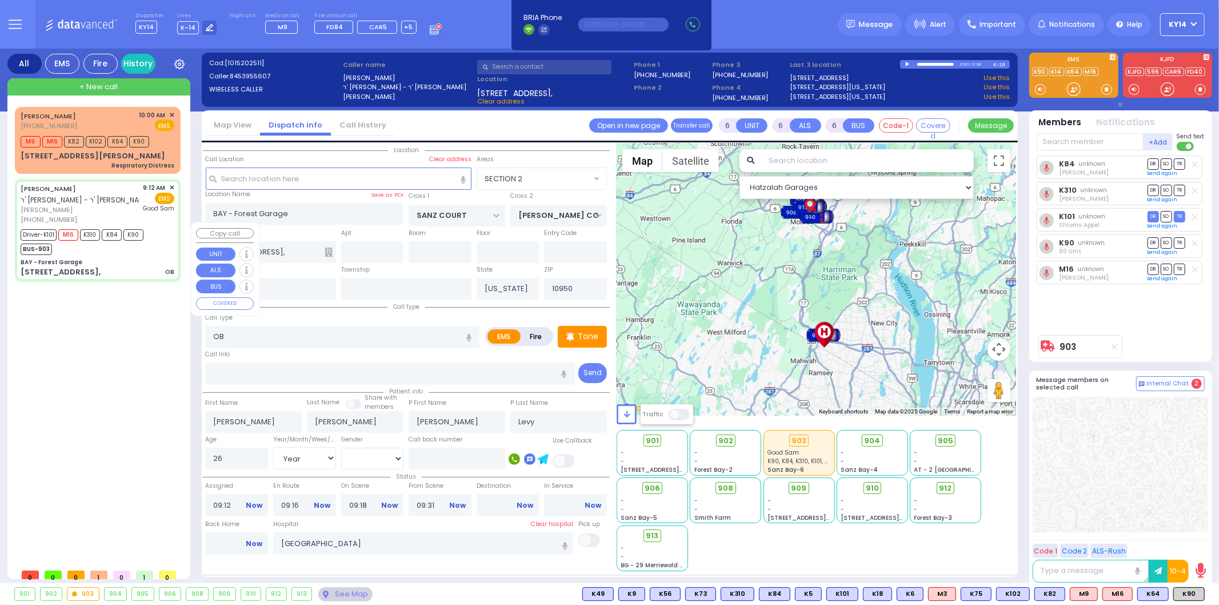
select select
radio input "true"
select select "Year"
select select "[DEMOGRAPHIC_DATA]"
select select "Hatzalah Garages"
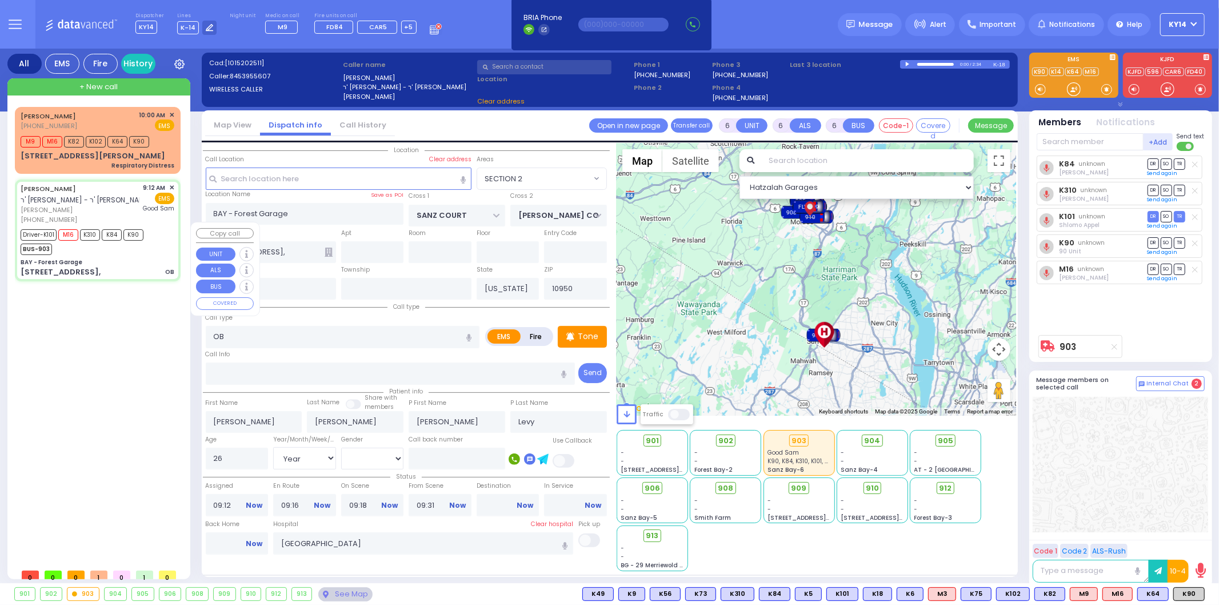
select select "SECTION 2"
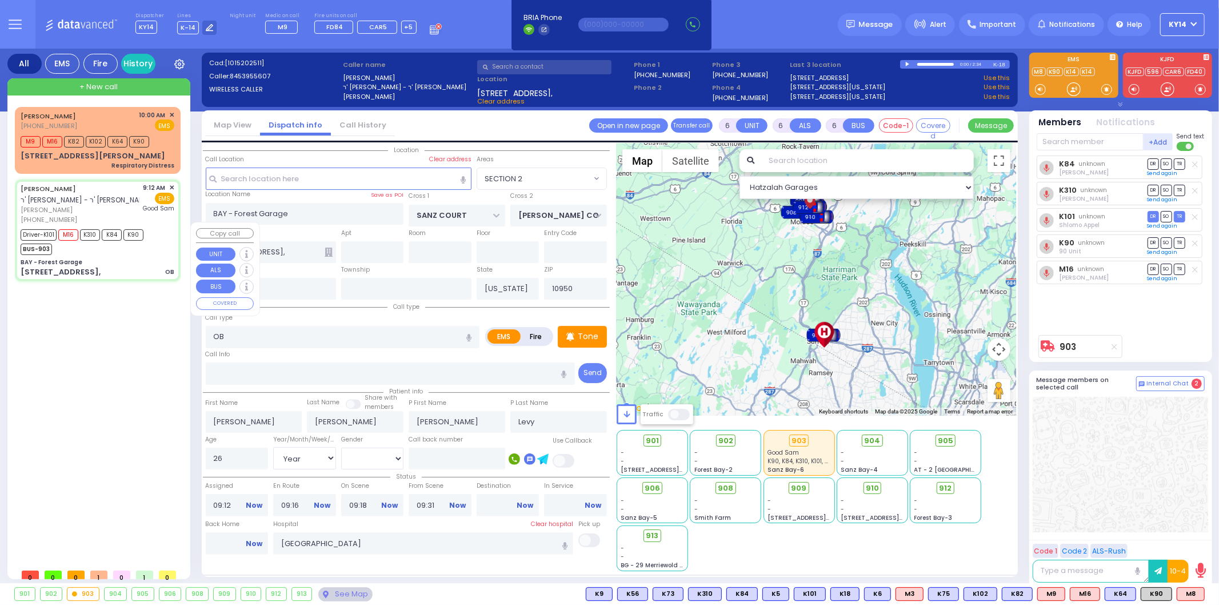
select select
radio input "true"
select select "Year"
select select "[DEMOGRAPHIC_DATA]"
select select "Hatzalah Garages"
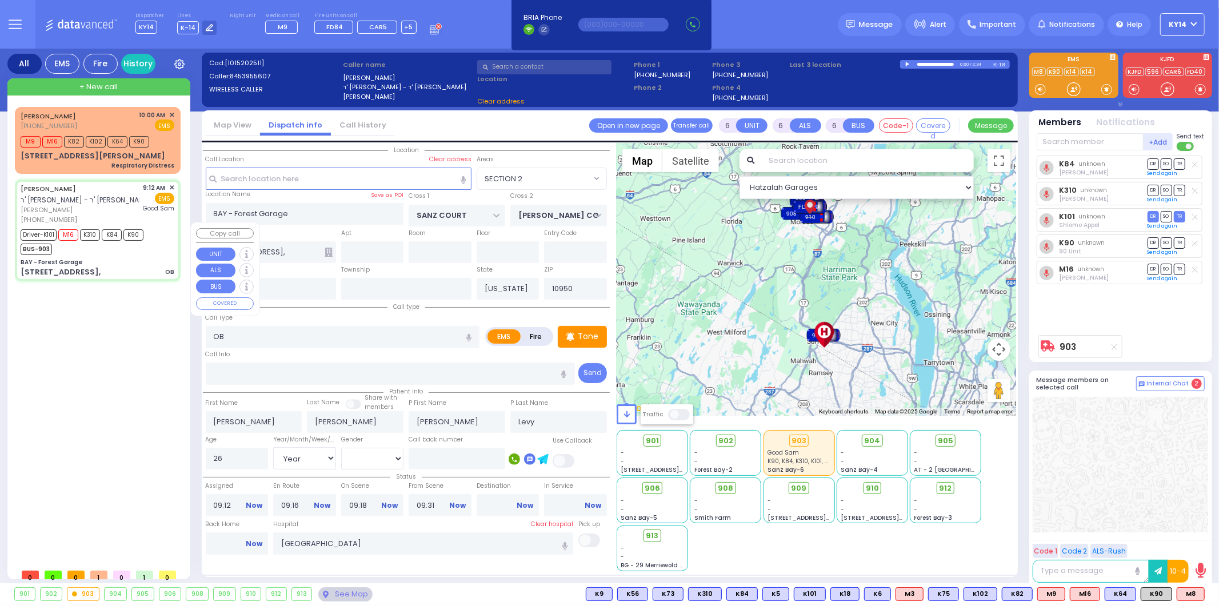
select select "SECTION 2"
select select
radio input "true"
select select "Year"
select select "[DEMOGRAPHIC_DATA]"
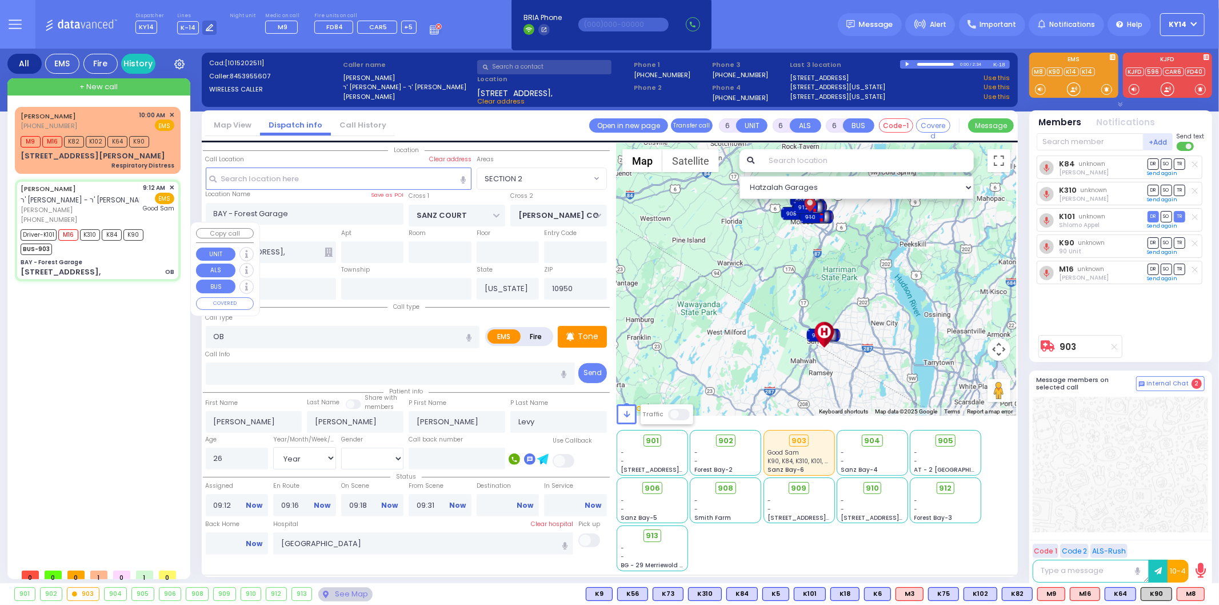
select select "Hatzalah Garages"
select select "SECTION 2"
select select
radio input "true"
select select "Year"
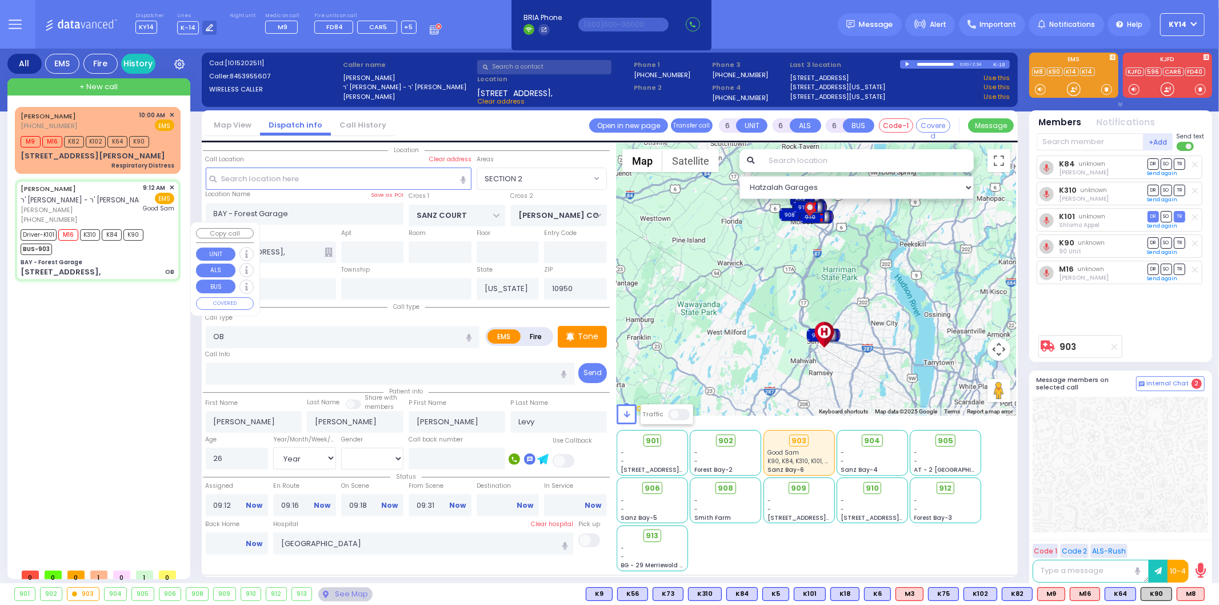
select select "[DEMOGRAPHIC_DATA]"
type input "10:05"
select select "Hatzalah Garages"
select select "SECTION 2"
